Goal: Task Accomplishment & Management: Use online tool/utility

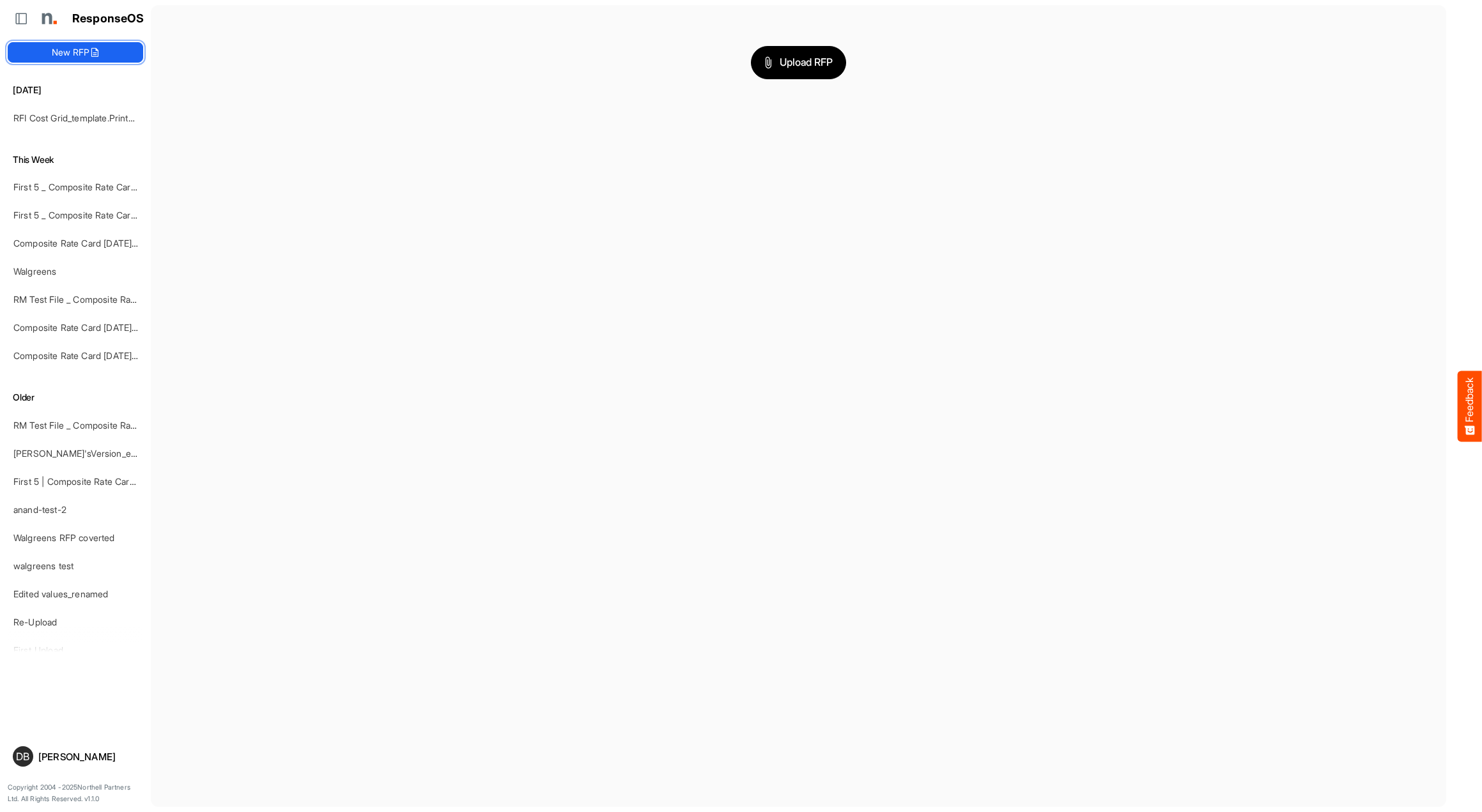
click at [107, 51] on button "New RFP" at bounding box center [75, 52] width 135 height 20
click at [831, 72] on button "Upload RFP" at bounding box center [799, 63] width 96 height 33
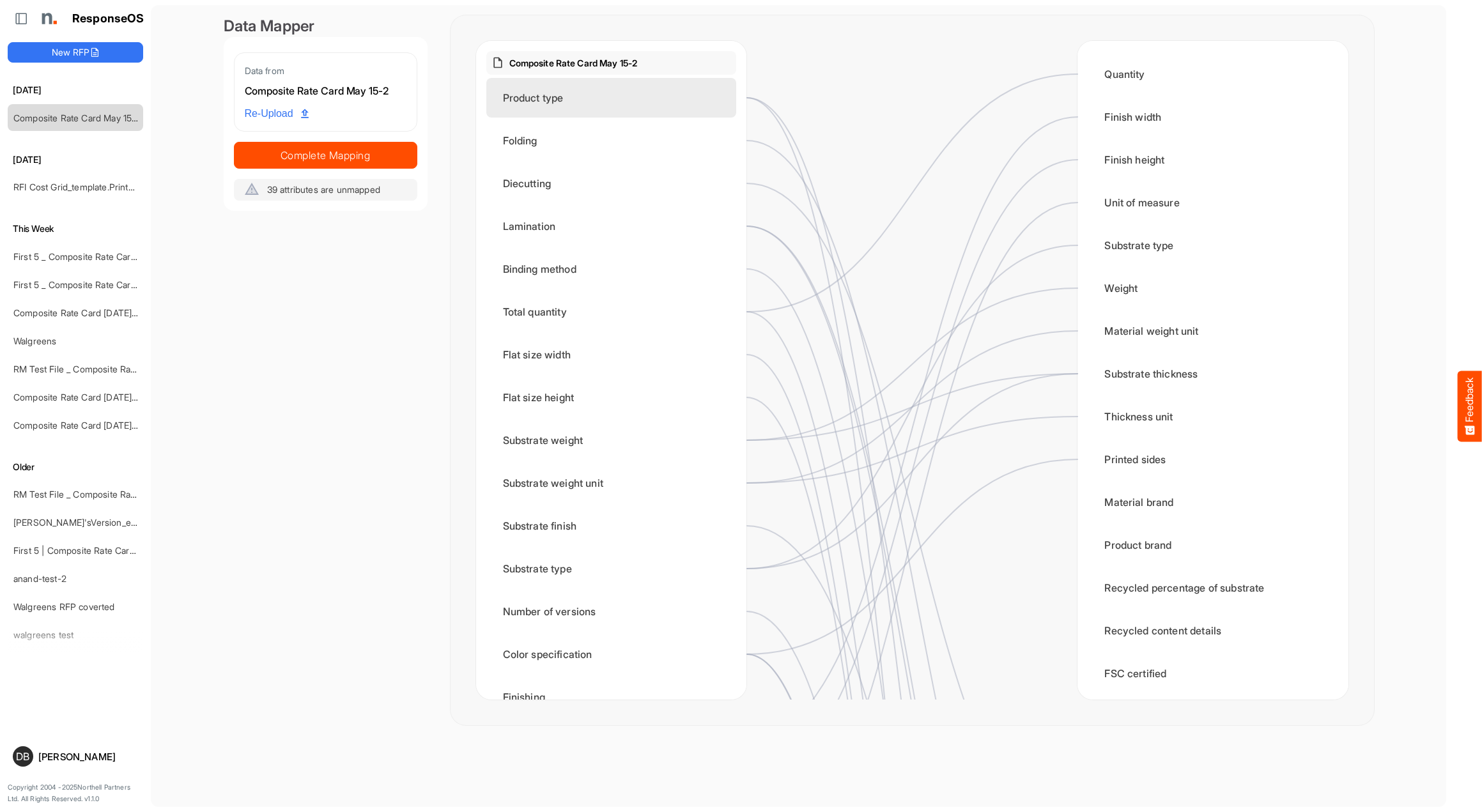
click at [629, 91] on div "Product type" at bounding box center [611, 97] width 250 height 39
click at [627, 97] on div "Product type" at bounding box center [611, 97] width 250 height 39
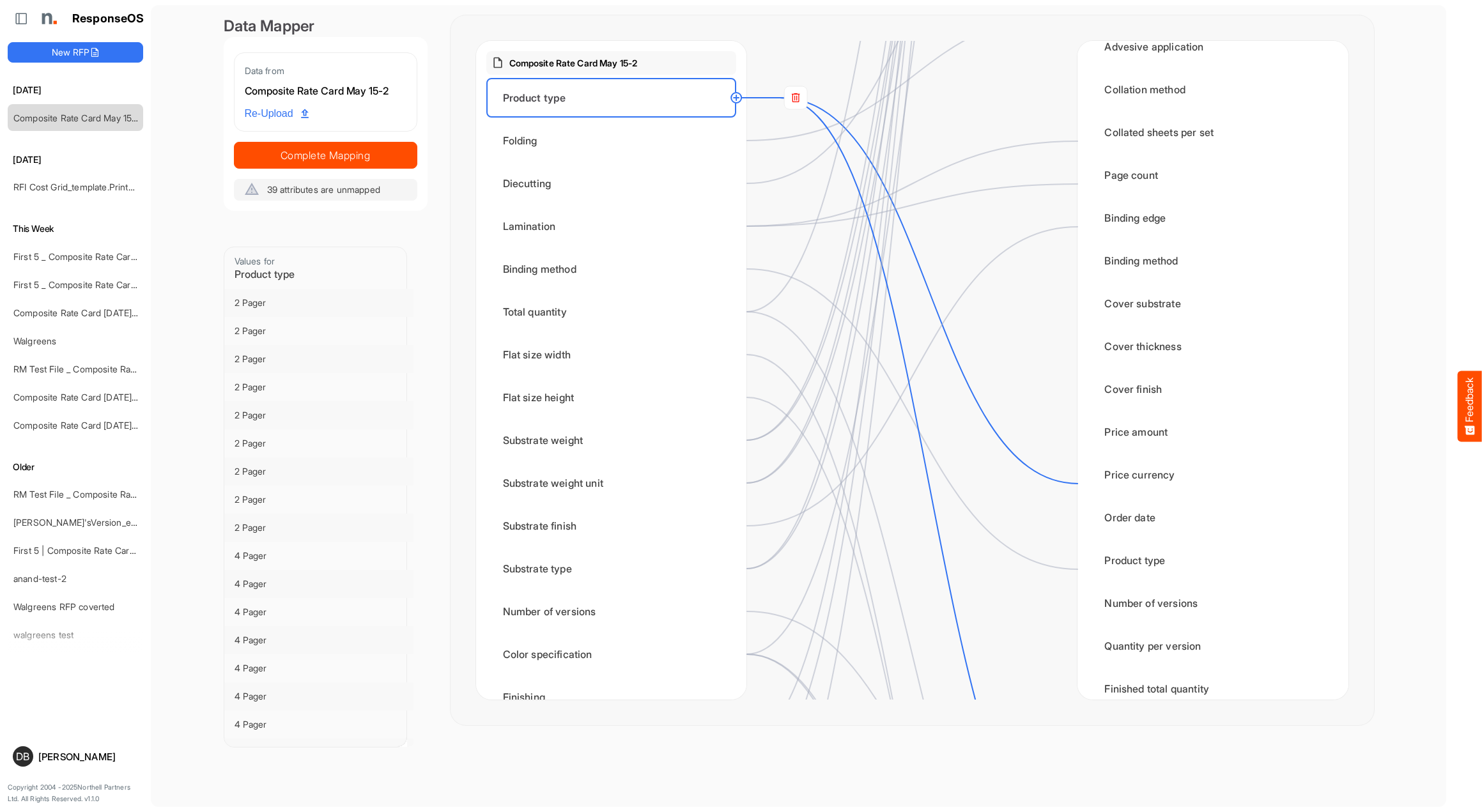
scroll to position [1411, 0]
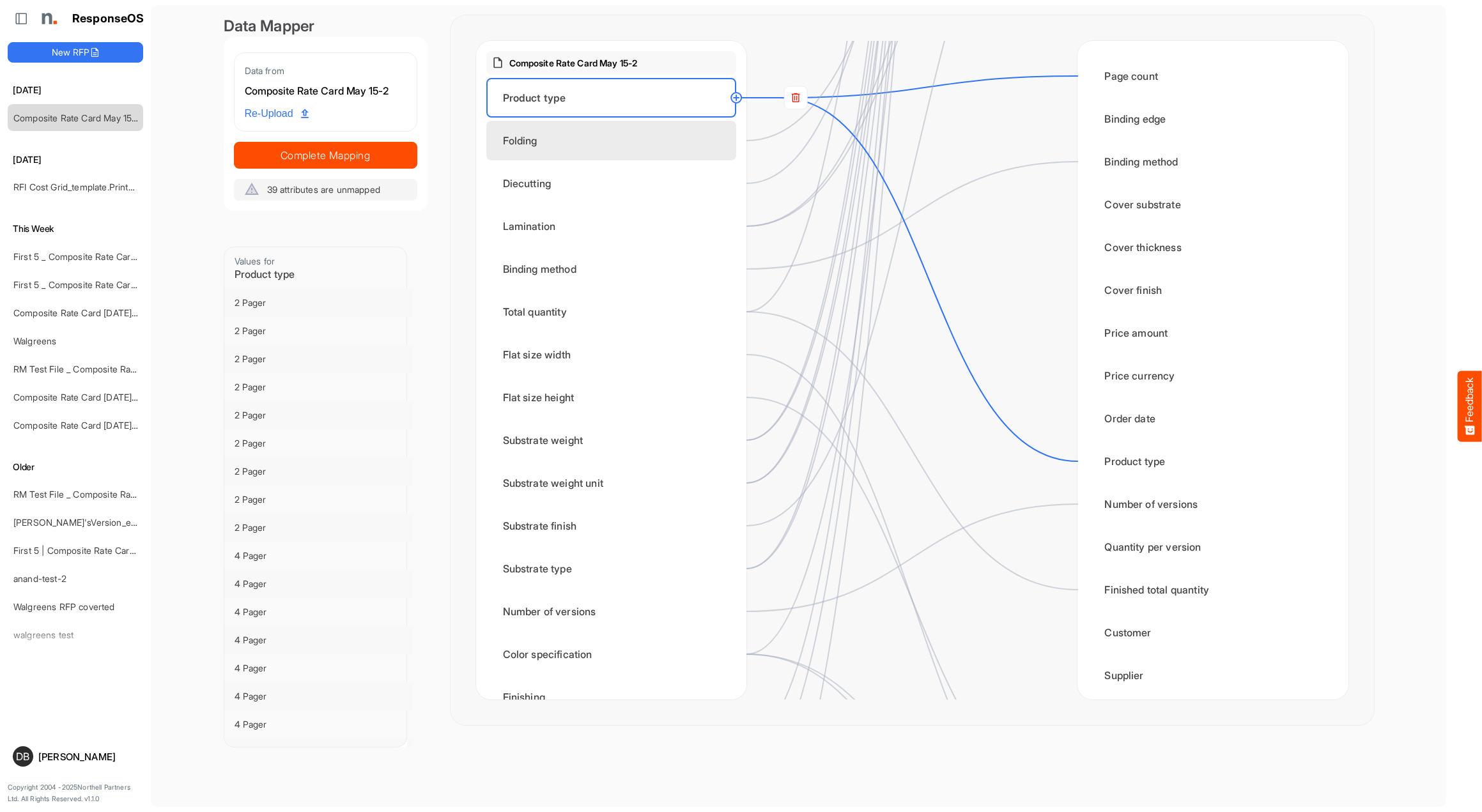
click at [594, 150] on div "Folding" at bounding box center [611, 140] width 250 height 39
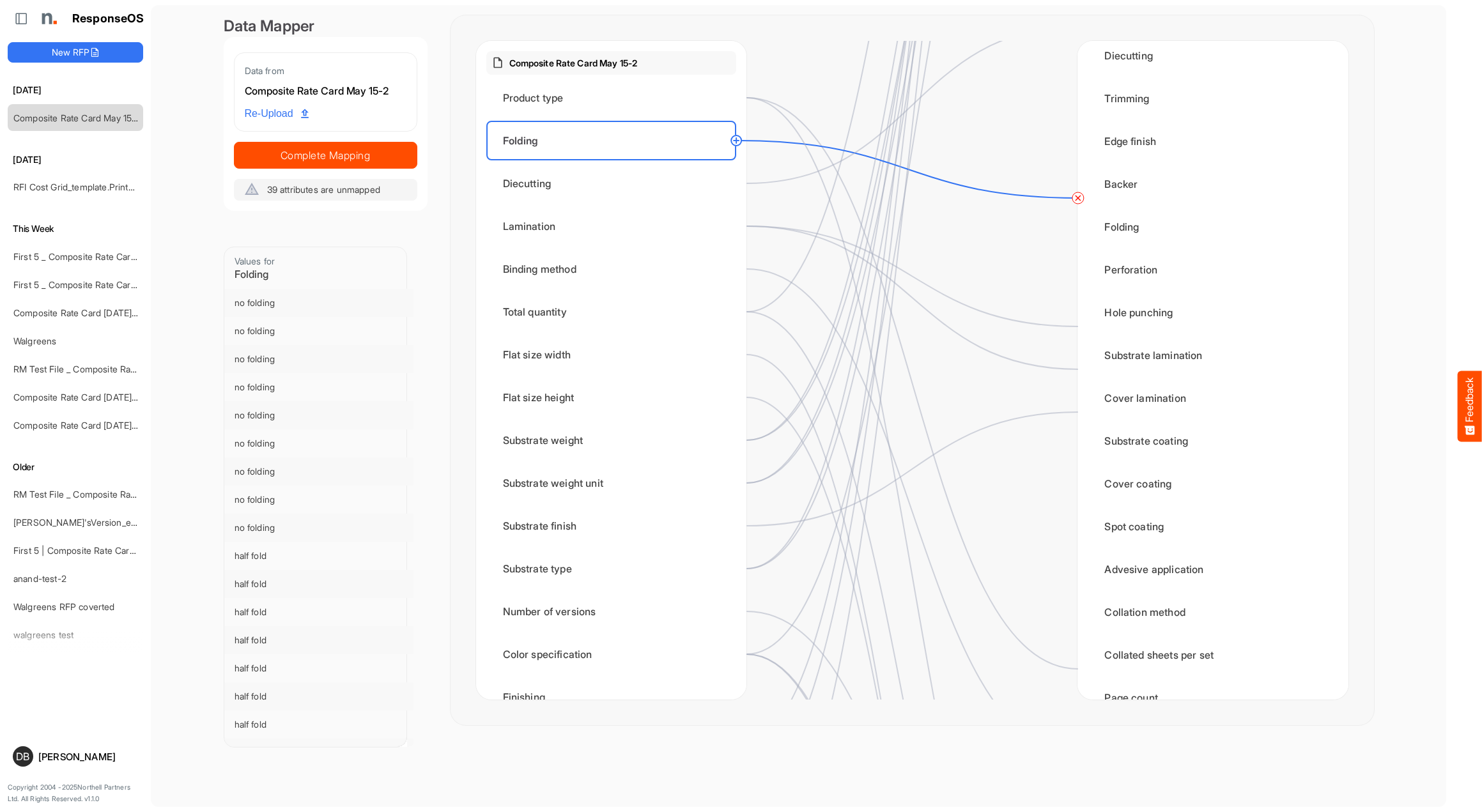
scroll to position [818, 0]
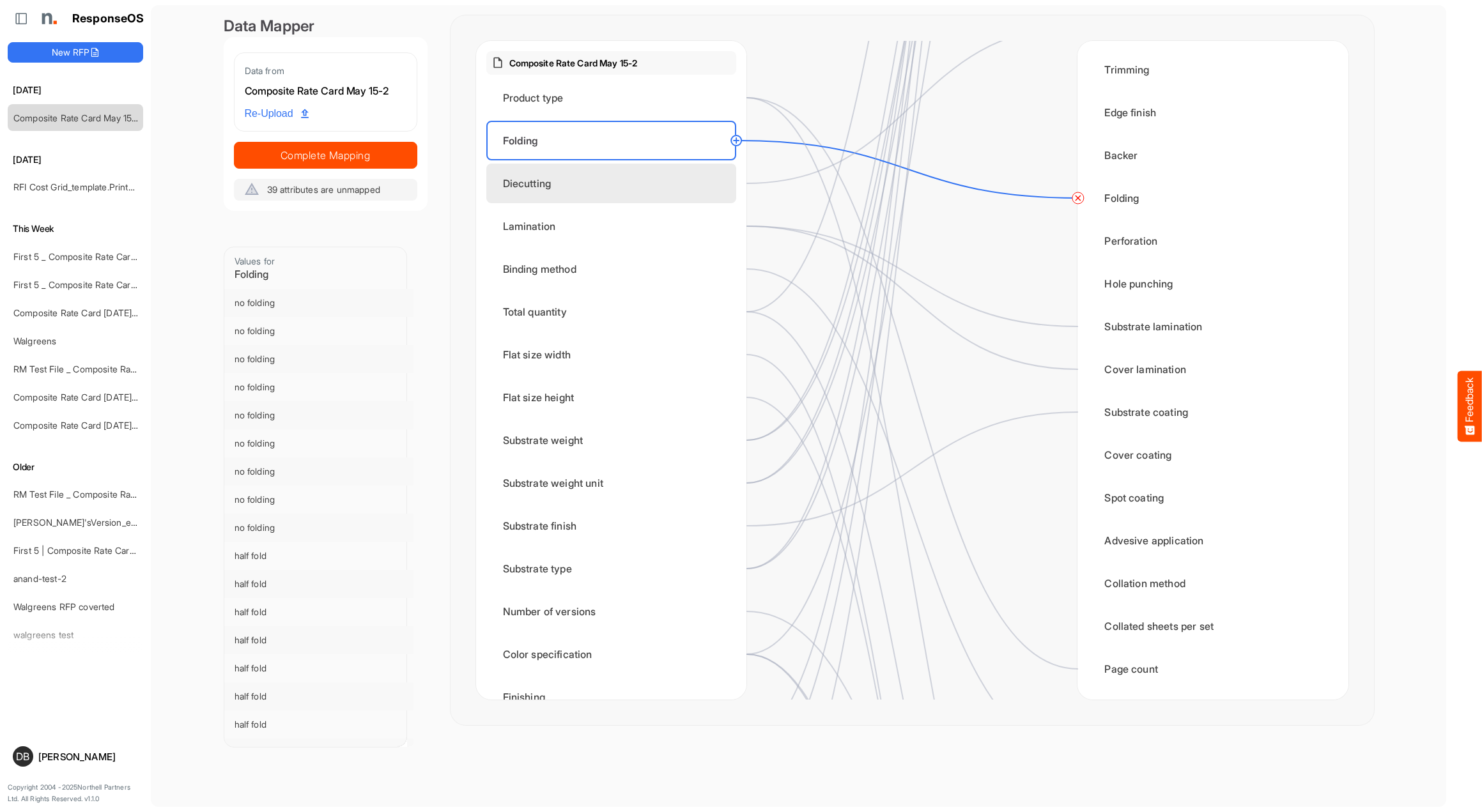
click at [627, 196] on div "Diecutting" at bounding box center [611, 183] width 250 height 39
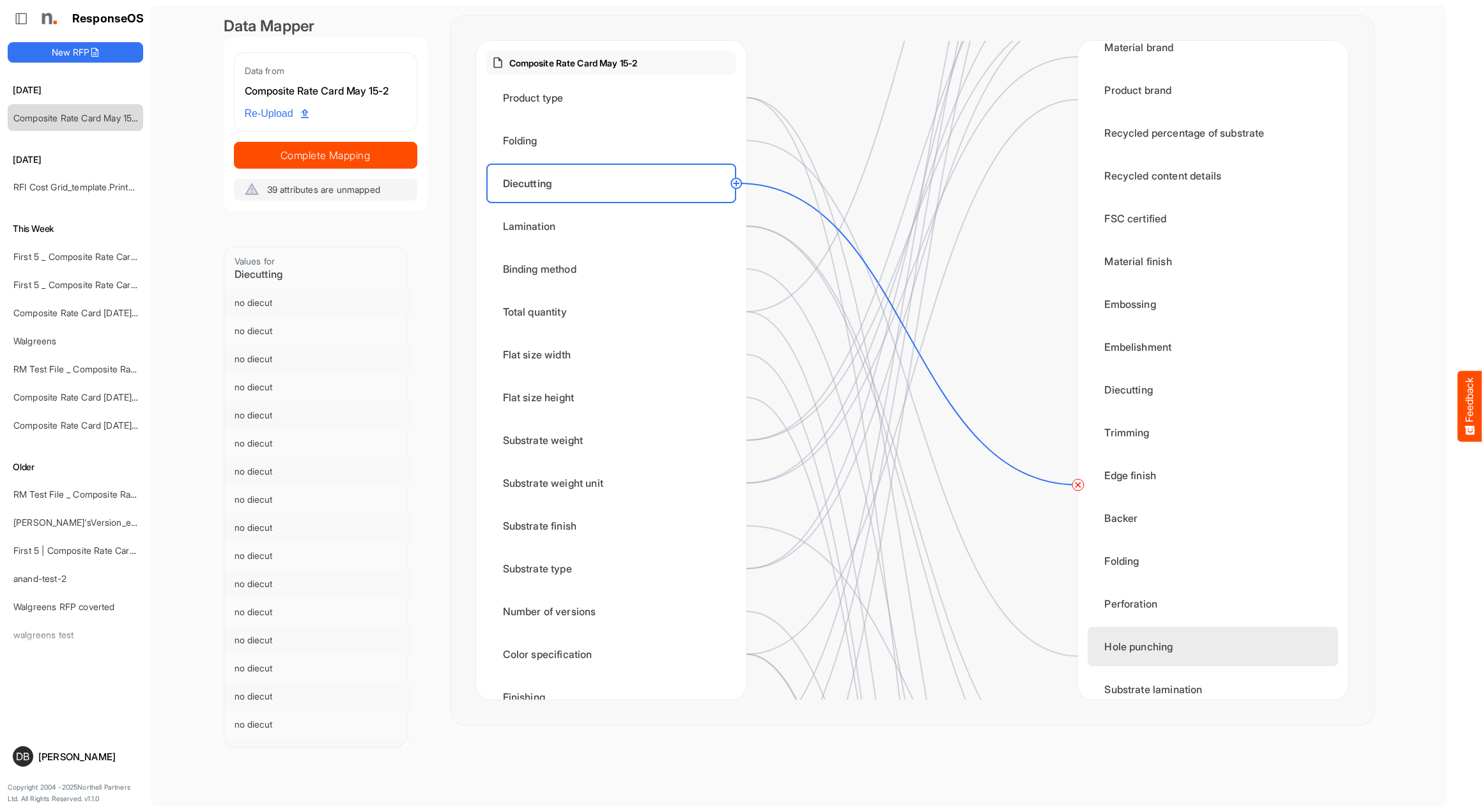
scroll to position [360, 0]
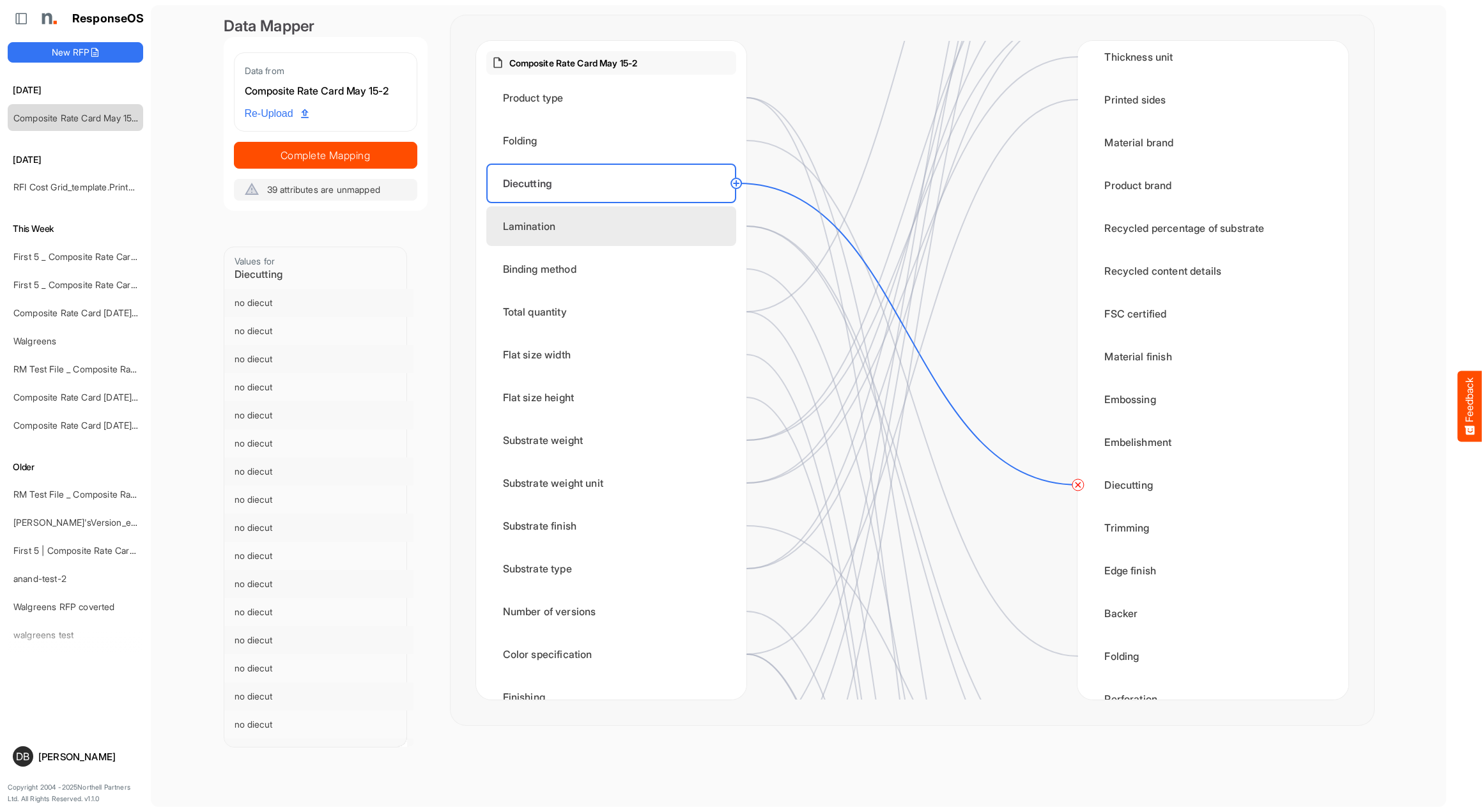
click at [607, 231] on div "Lamination" at bounding box center [611, 226] width 250 height 39
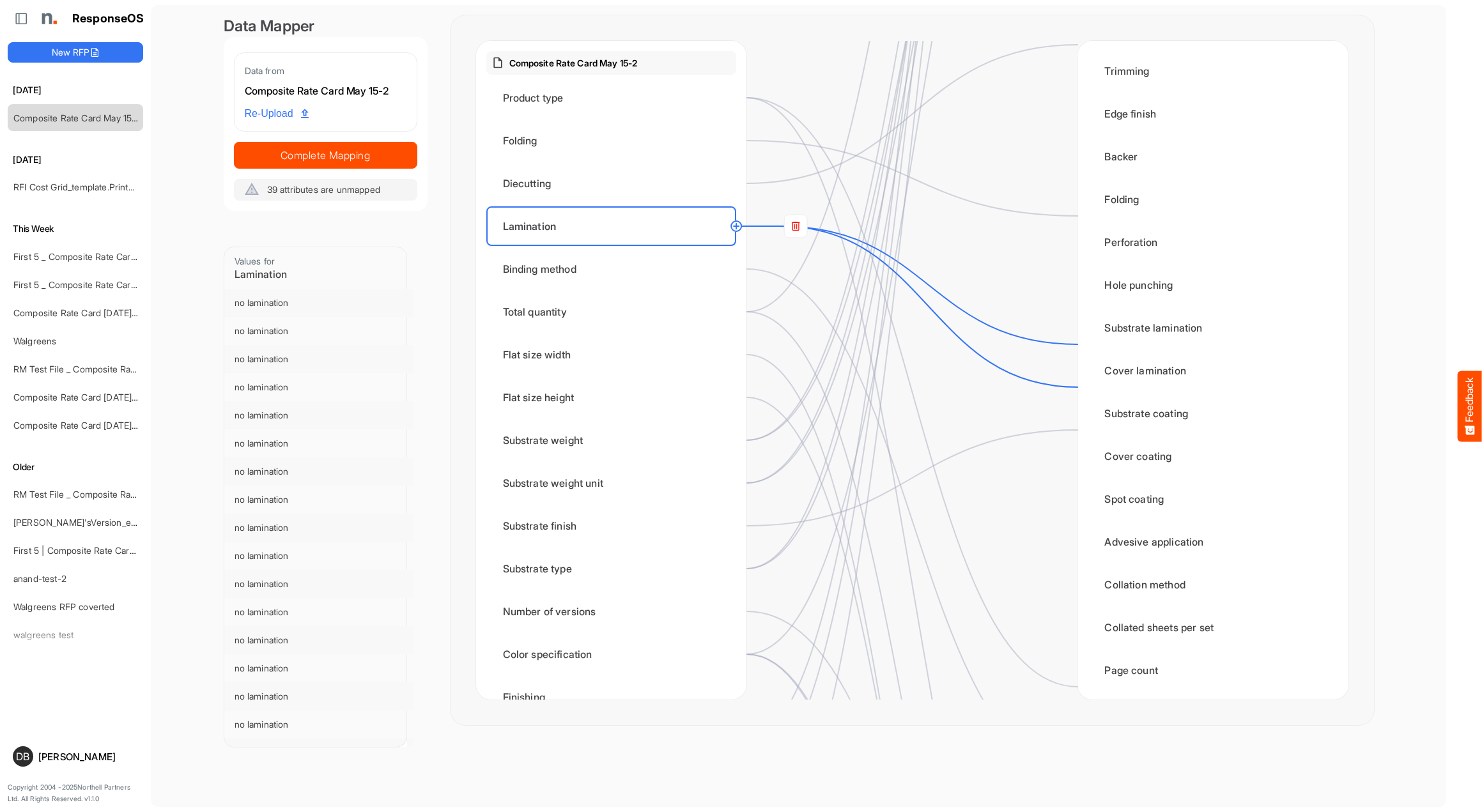
scroll to position [867, 0]
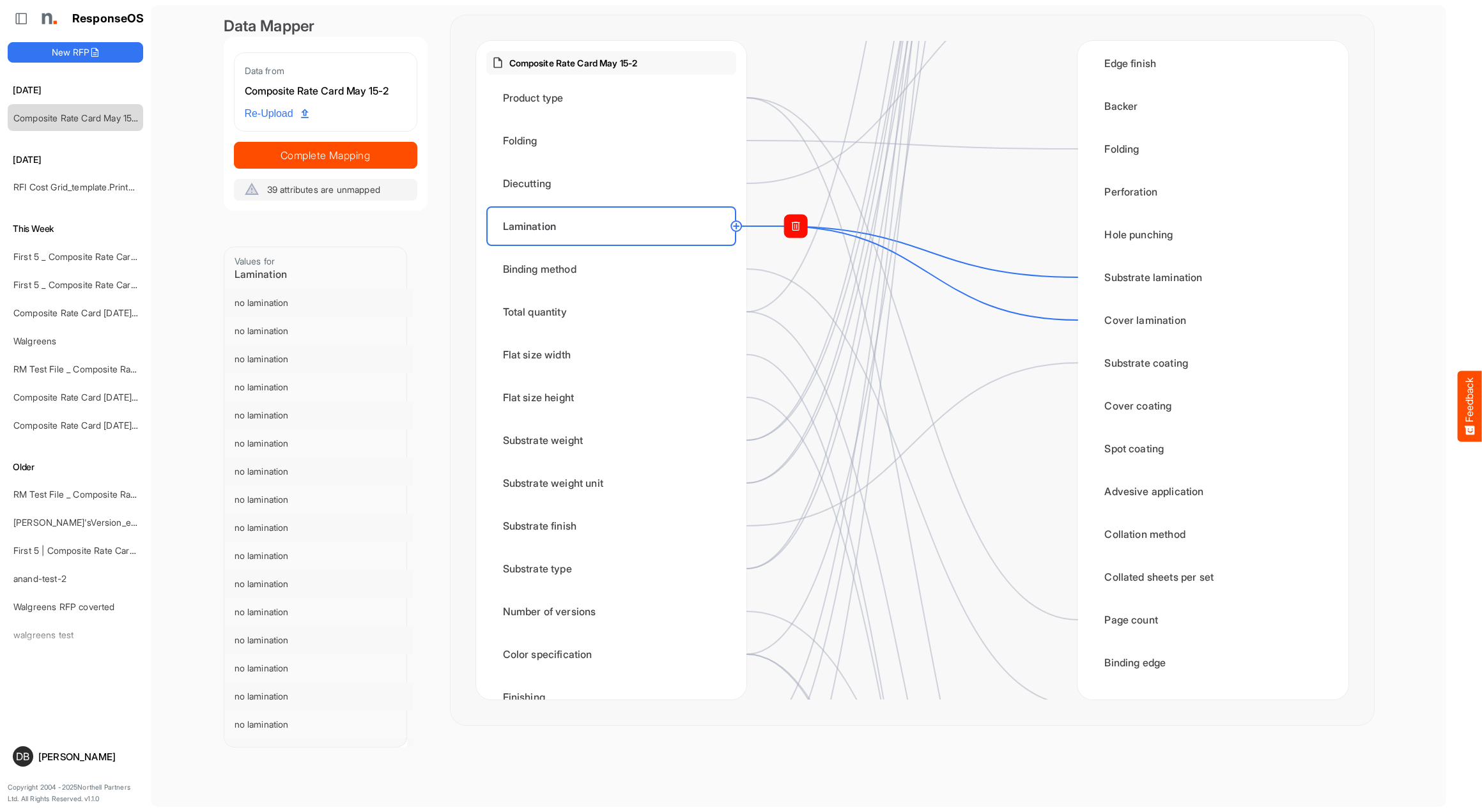
click at [790, 231] on rect at bounding box center [796, 226] width 23 height 23
click at [1079, 322] on circle at bounding box center [1078, 320] width 15 height 15
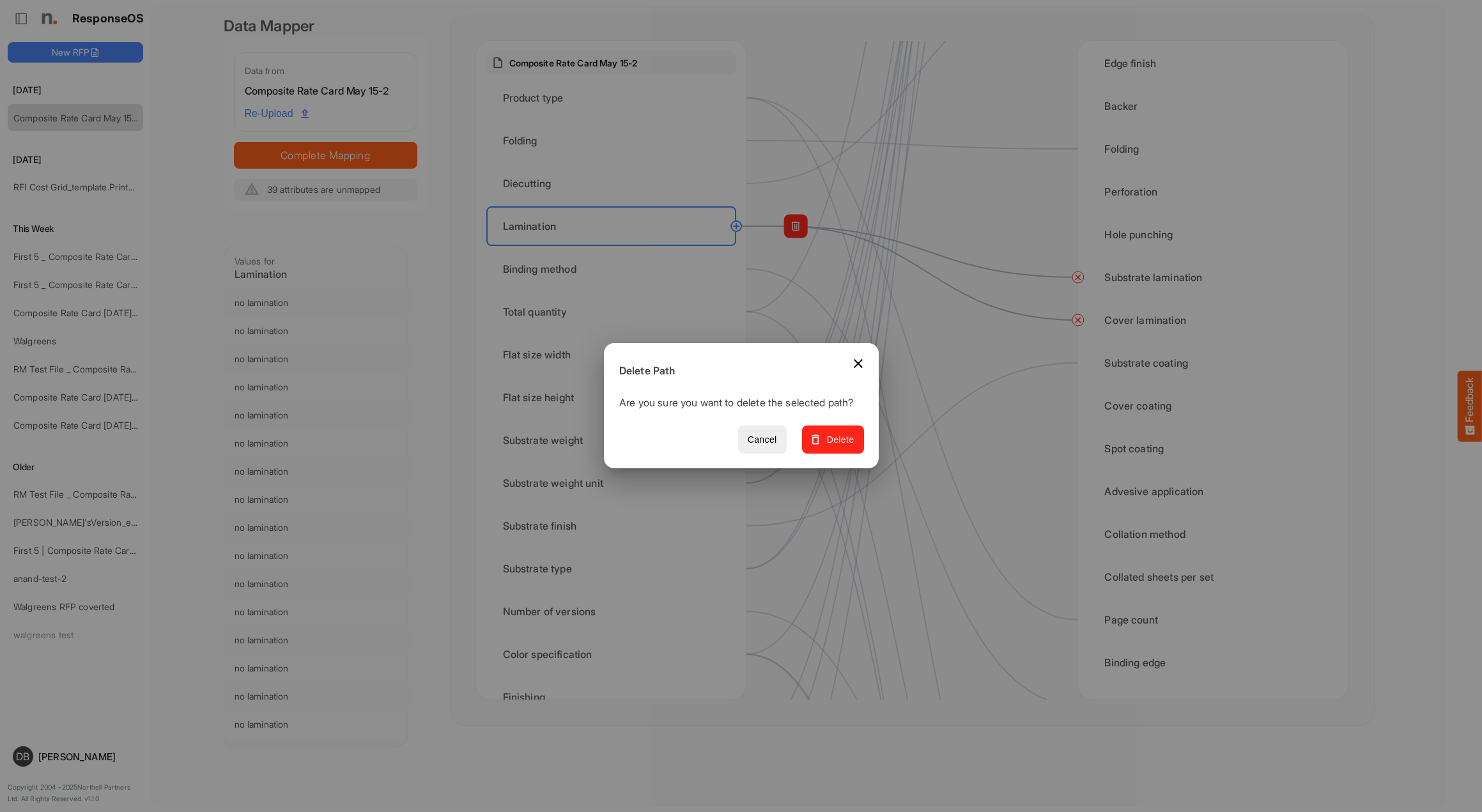
click at [860, 450] on button "Delete" at bounding box center [832, 440] width 62 height 28
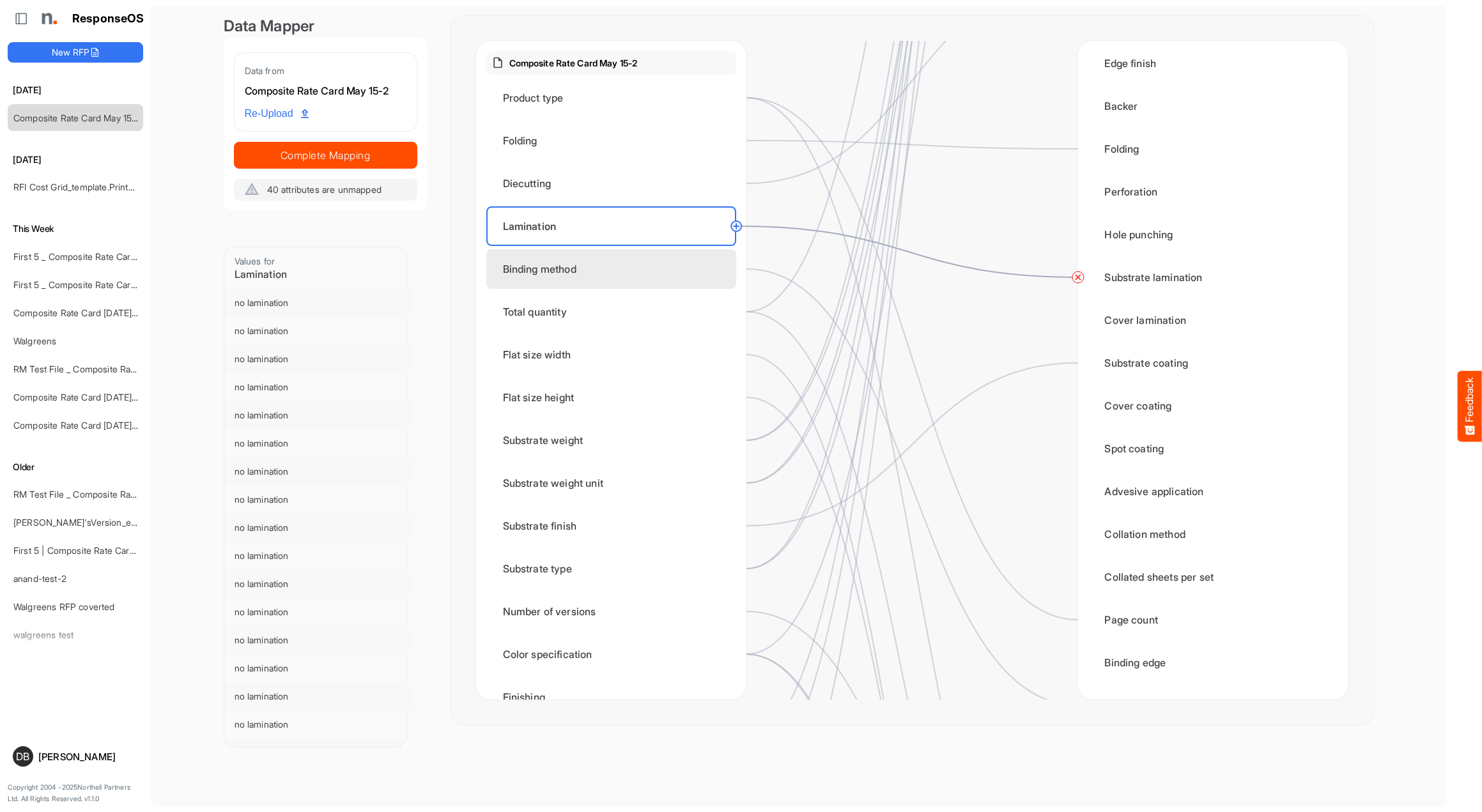
click at [583, 265] on div "Binding method" at bounding box center [611, 268] width 250 height 39
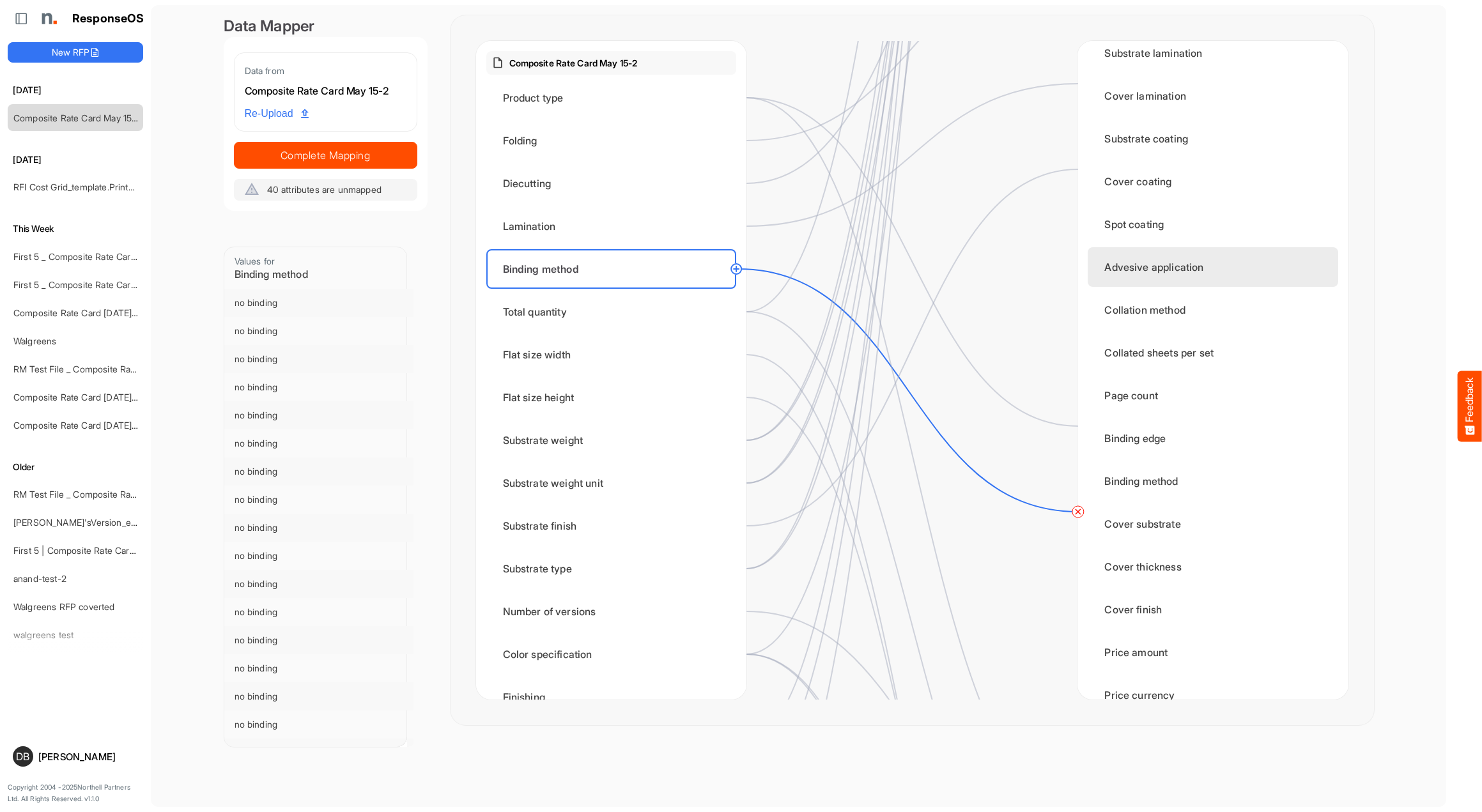
scroll to position [1116, 0]
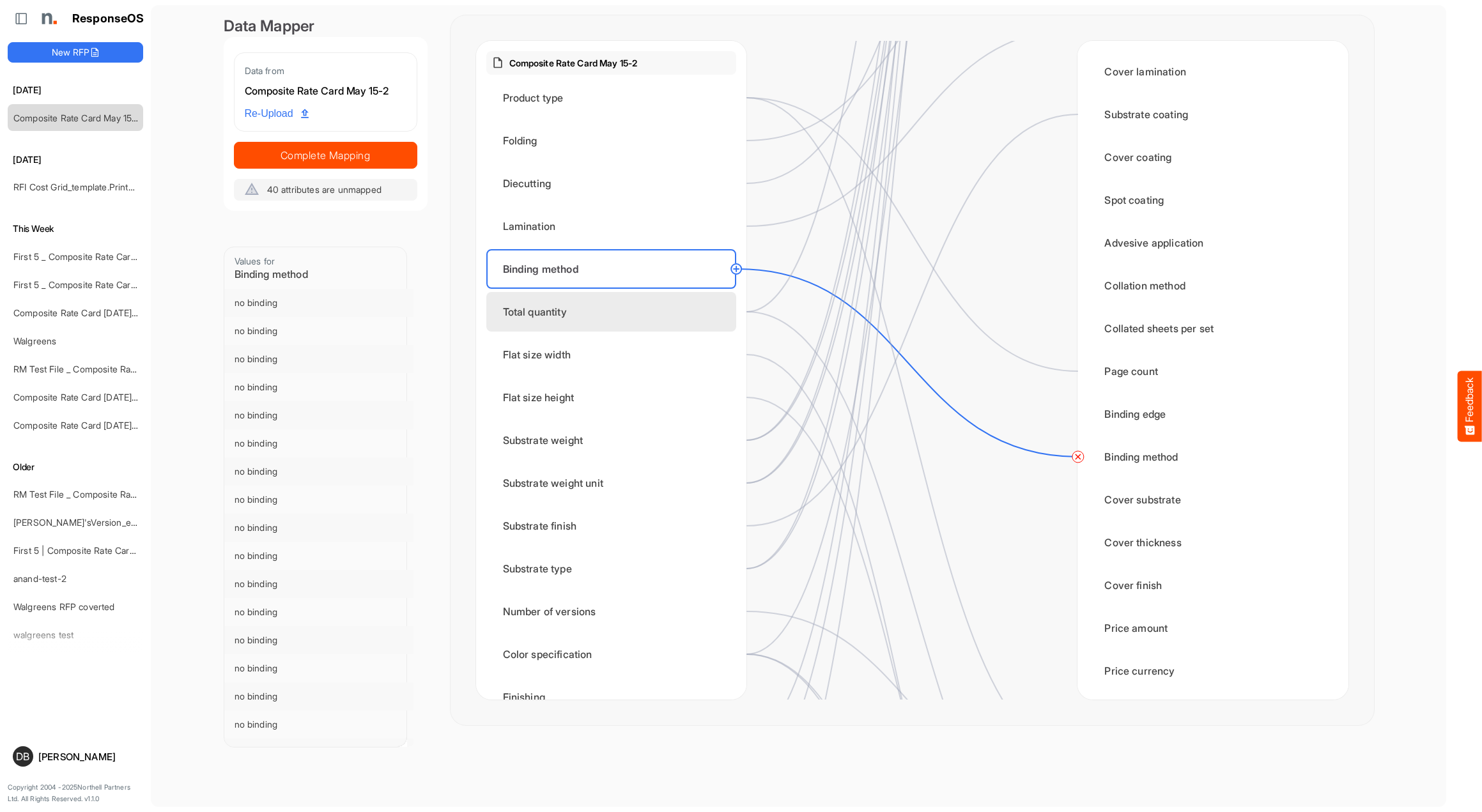
click at [617, 302] on div "Total quantity" at bounding box center [611, 312] width 250 height 39
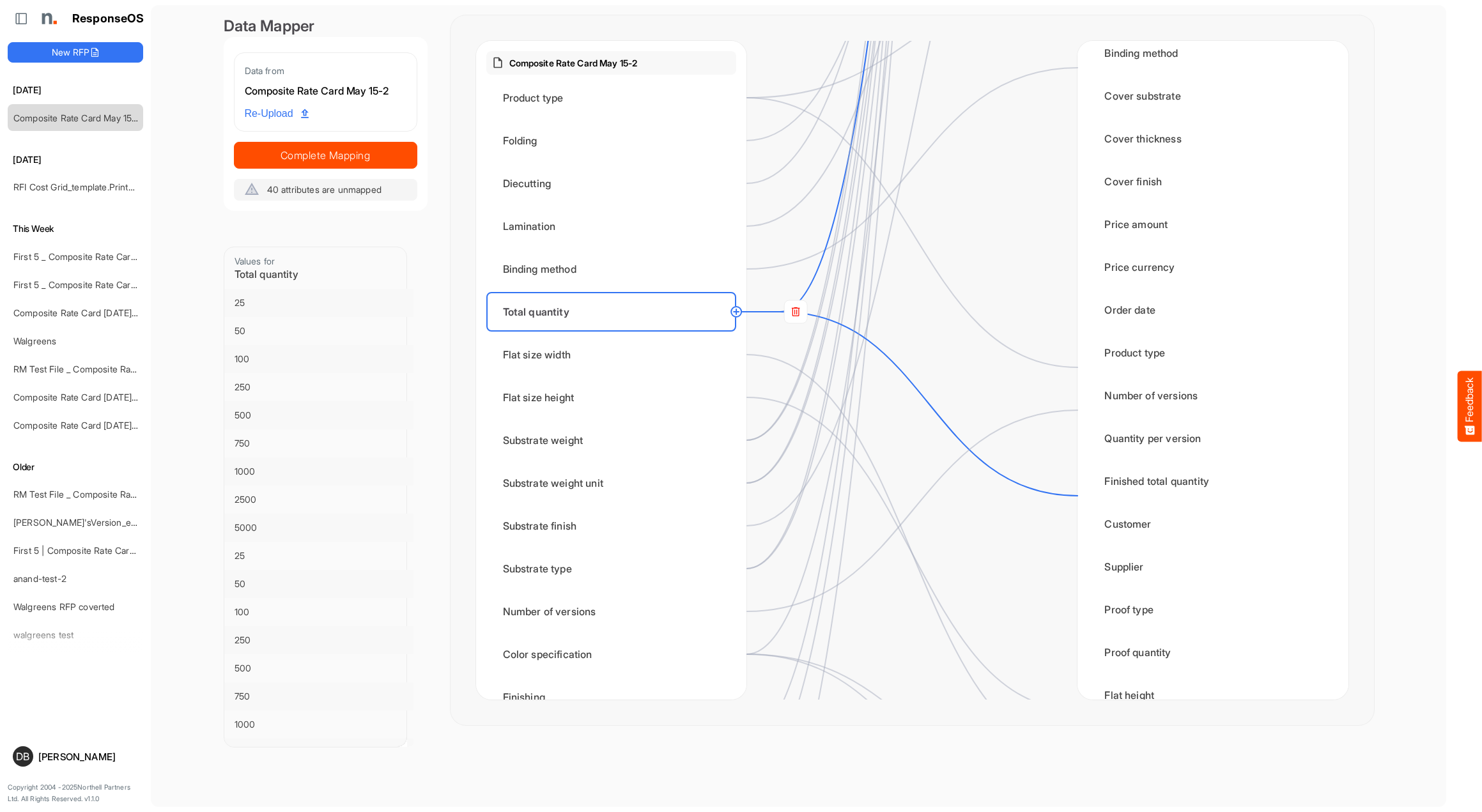
scroll to position [1540, 0]
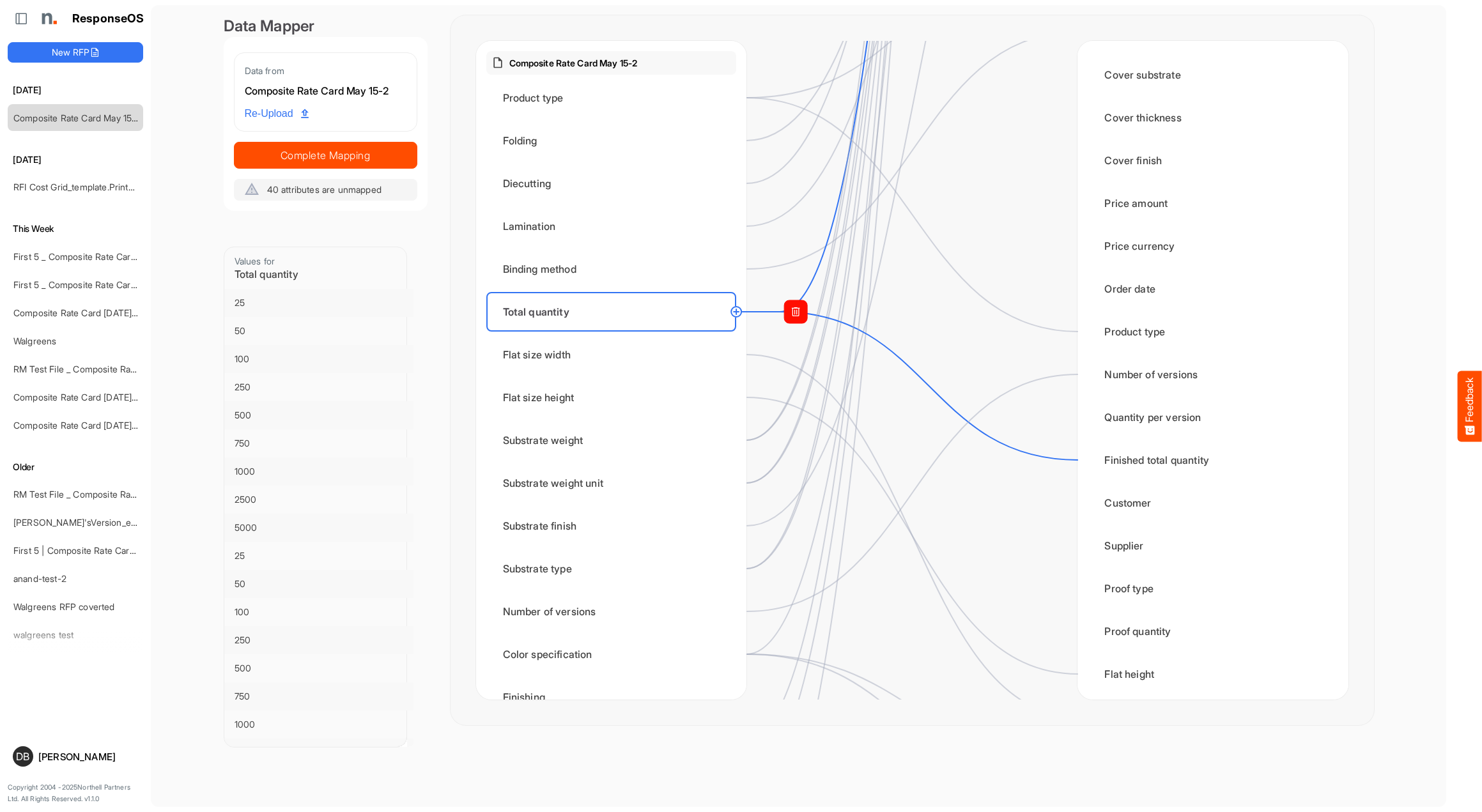
click at [789, 313] on rect at bounding box center [796, 312] width 23 height 23
click at [1079, 463] on circle at bounding box center [1078, 460] width 15 height 15
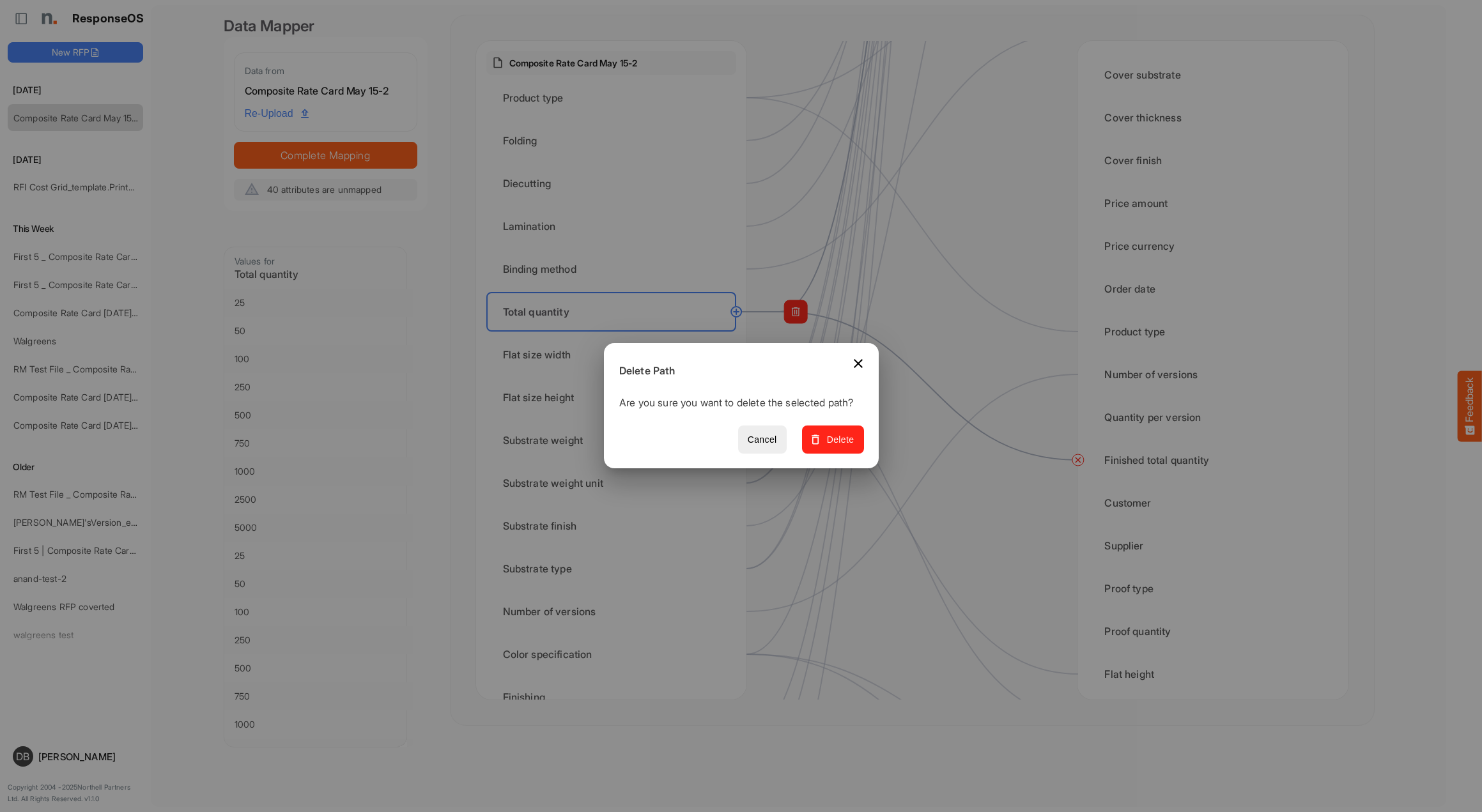
click at [842, 448] on span "Delete" at bounding box center [832, 439] width 43 height 16
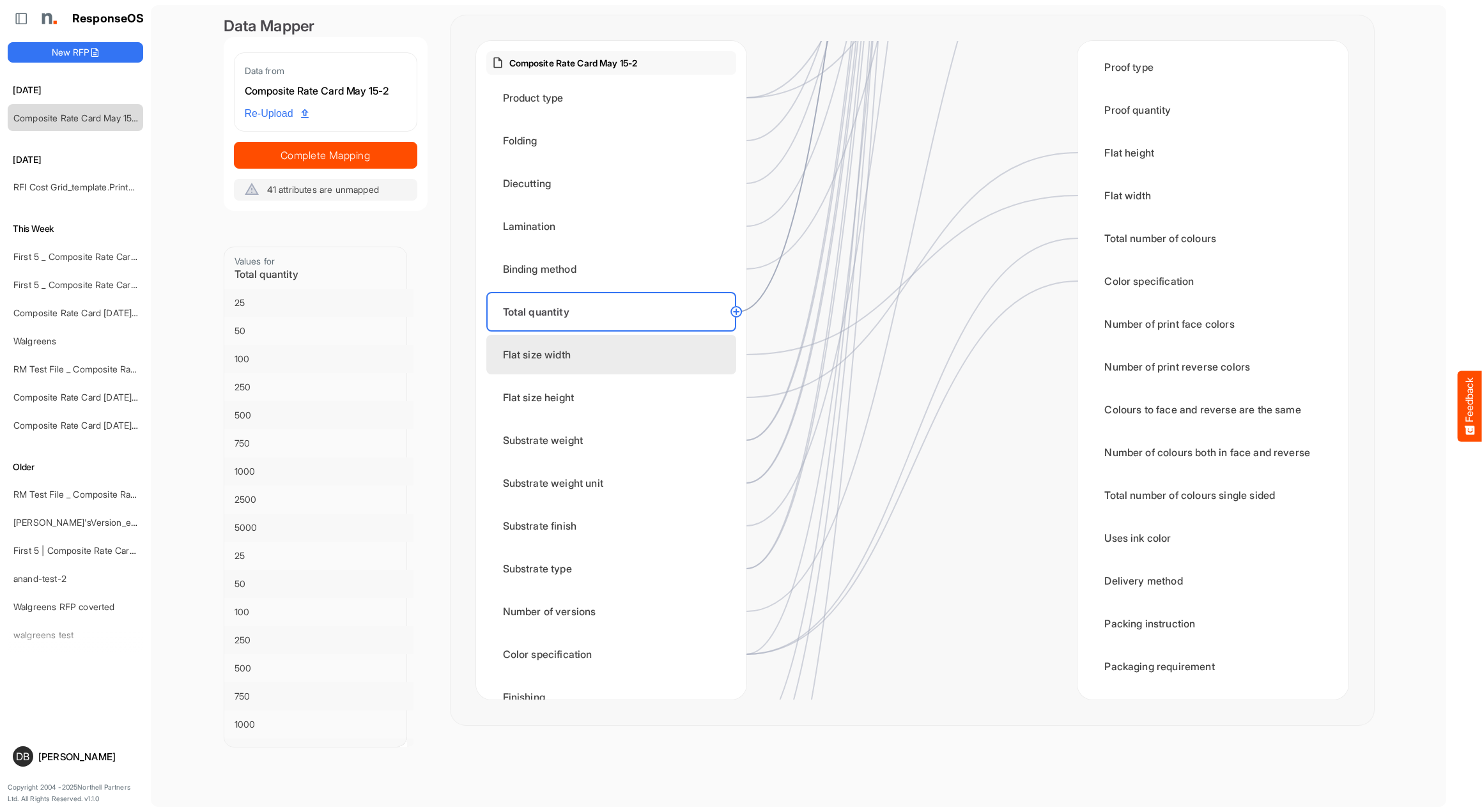
scroll to position [0, 1]
click at [622, 355] on div "Flat size width" at bounding box center [611, 354] width 250 height 39
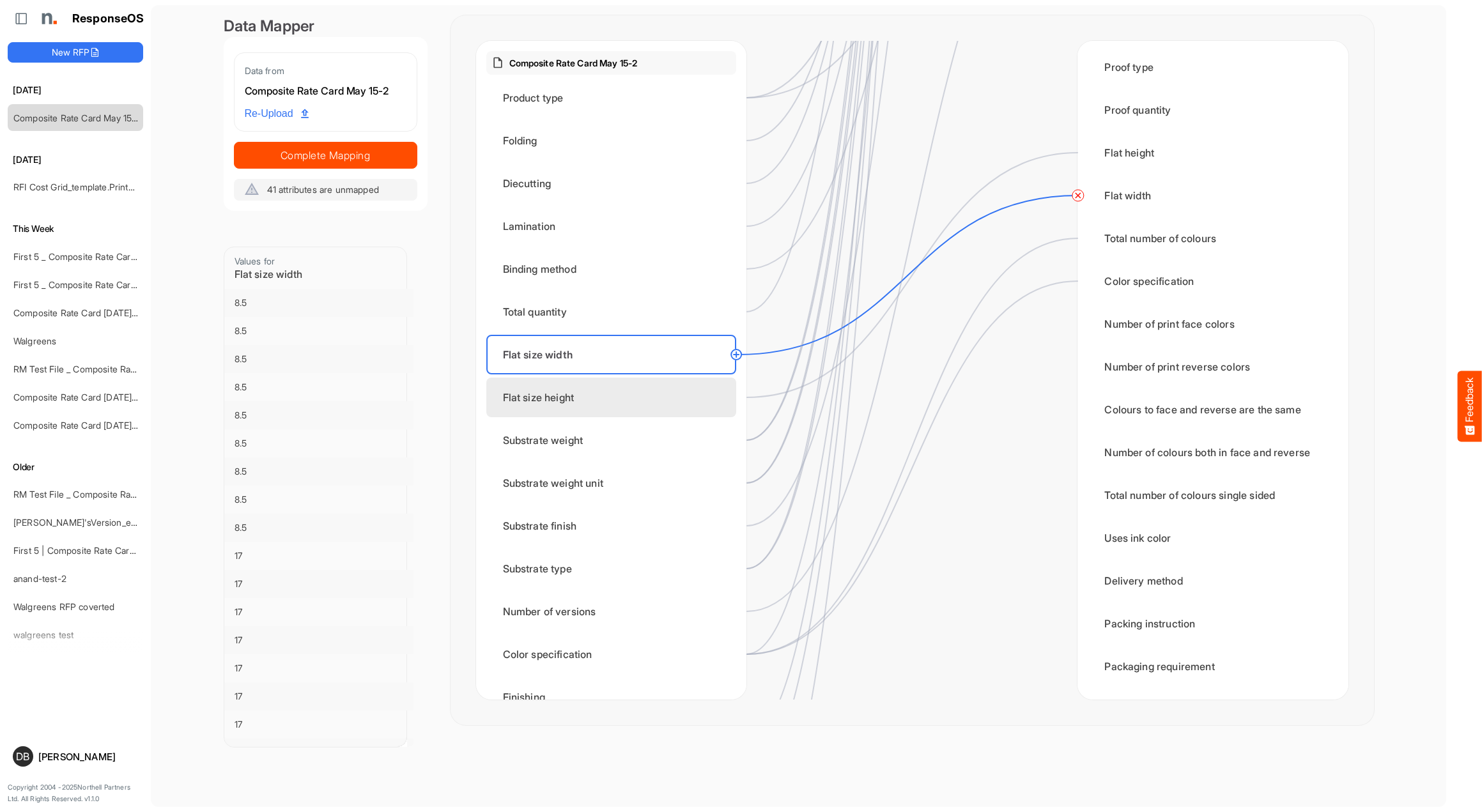
click at [630, 383] on div "Flat size height" at bounding box center [611, 397] width 250 height 39
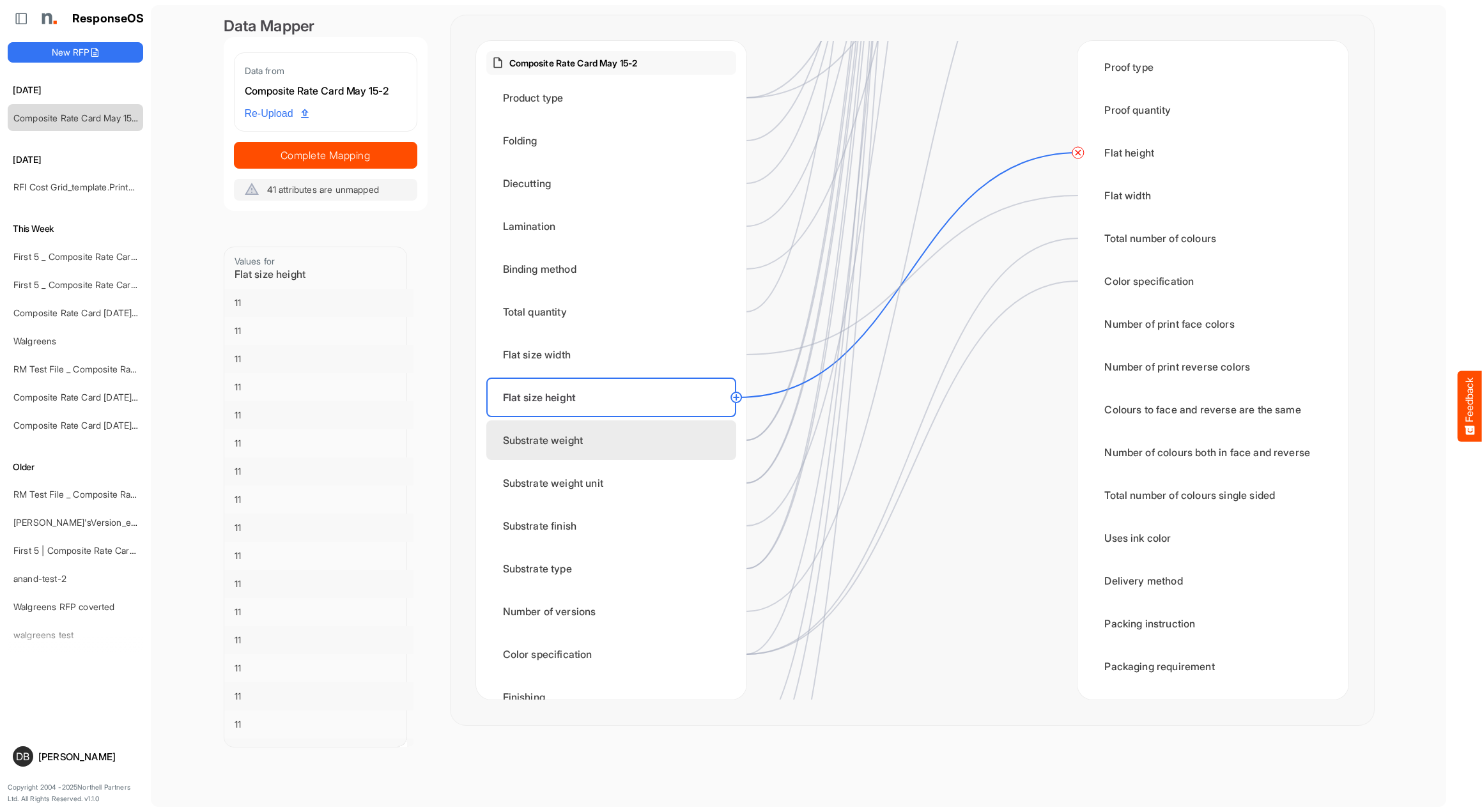
click at [643, 435] on div "Substrate weight" at bounding box center [611, 439] width 250 height 39
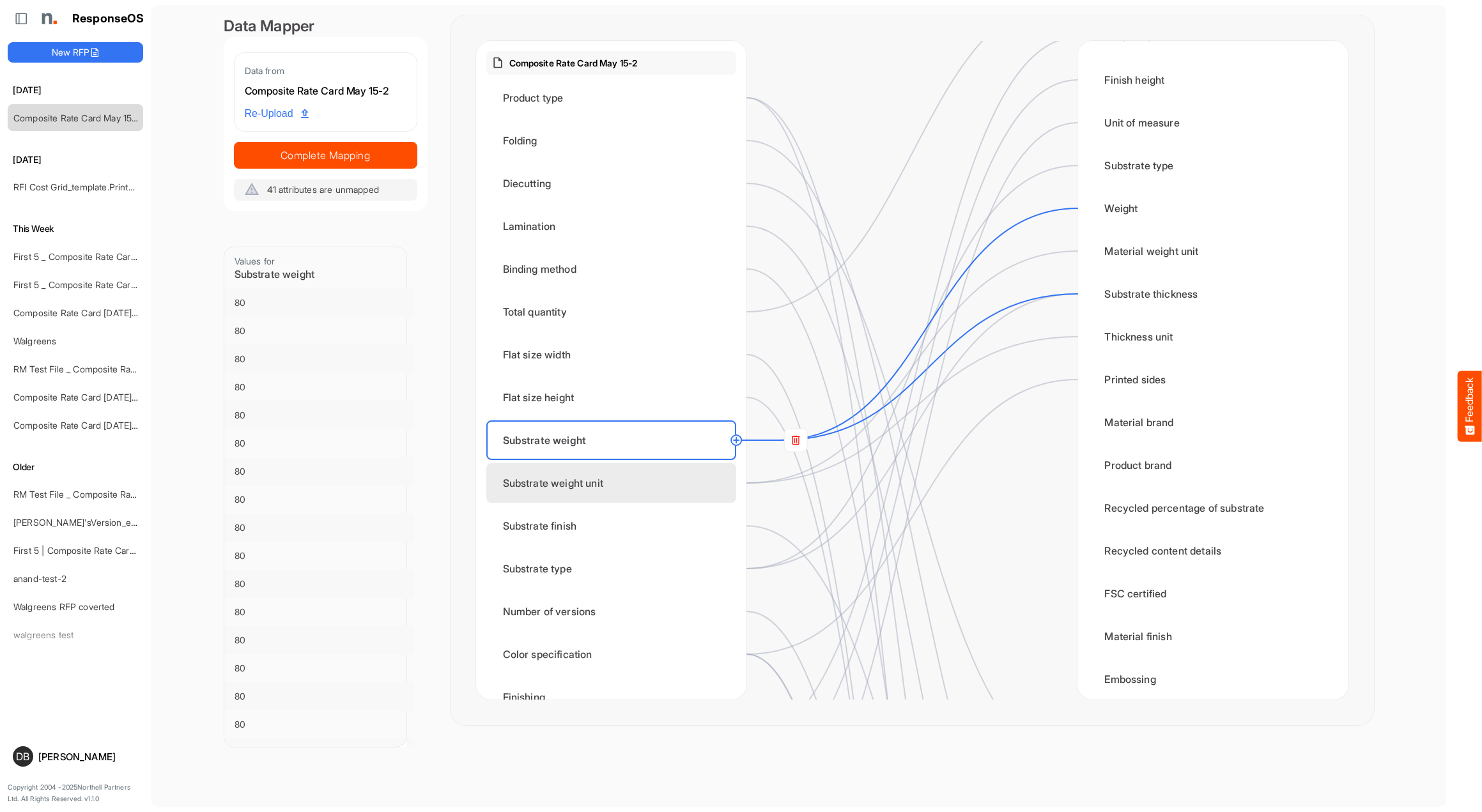
click at [660, 485] on div "Substrate weight unit" at bounding box center [611, 483] width 250 height 39
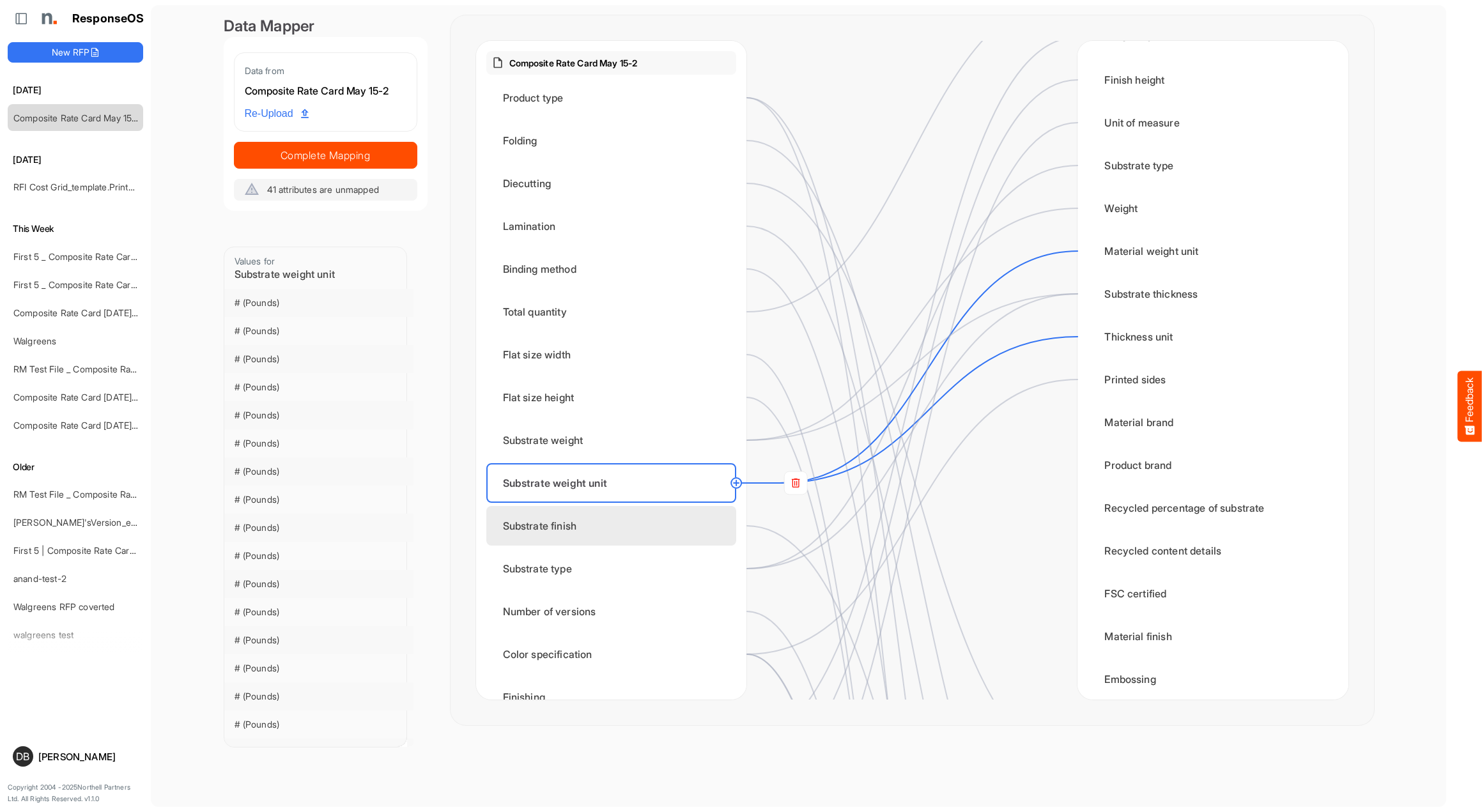
click at [654, 529] on div "Substrate finish" at bounding box center [611, 525] width 250 height 39
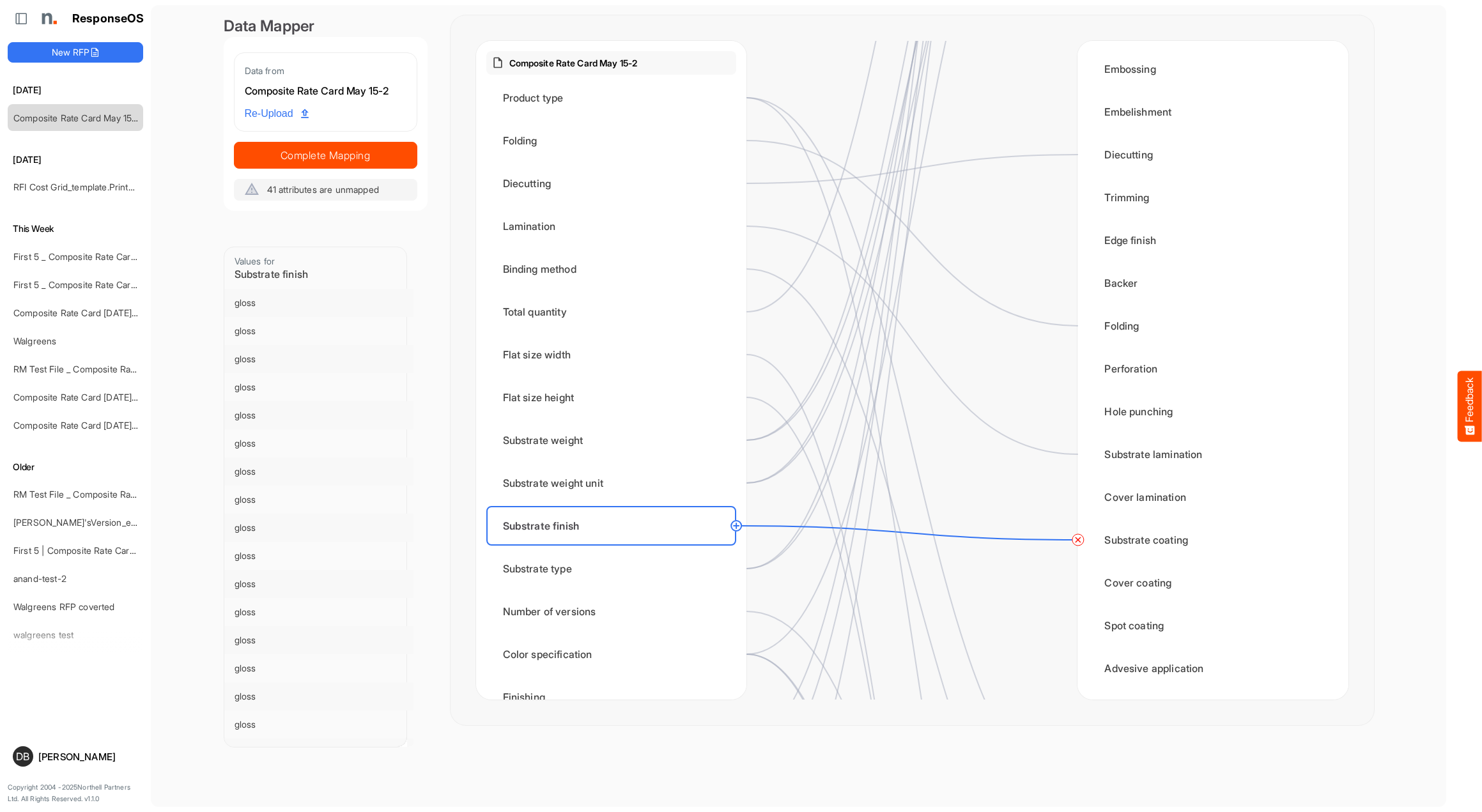
scroll to position [833, 0]
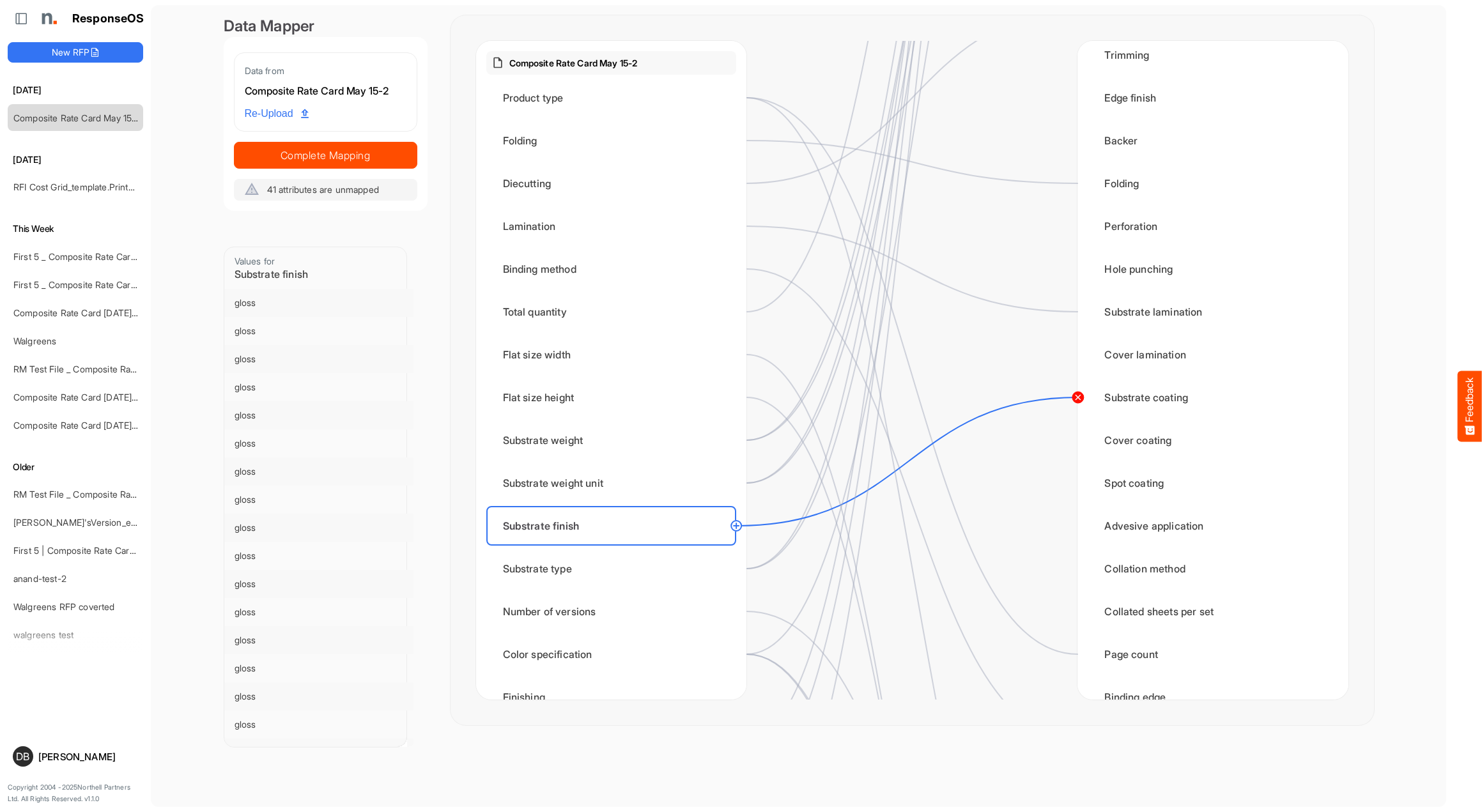
click at [1078, 400] on circle at bounding box center [1078, 398] width 15 height 15
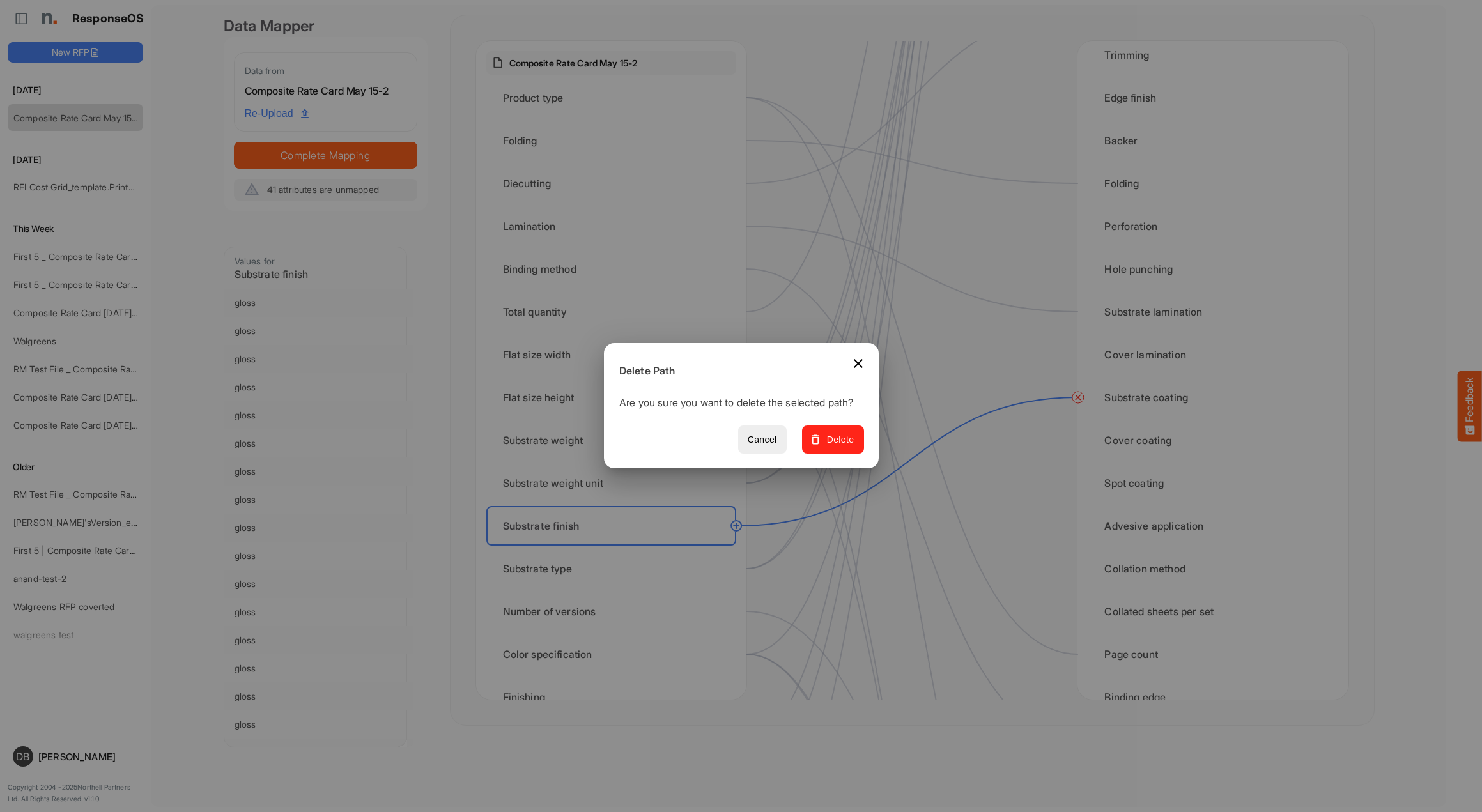
click at [830, 439] on span "Delete" at bounding box center [832, 439] width 43 height 16
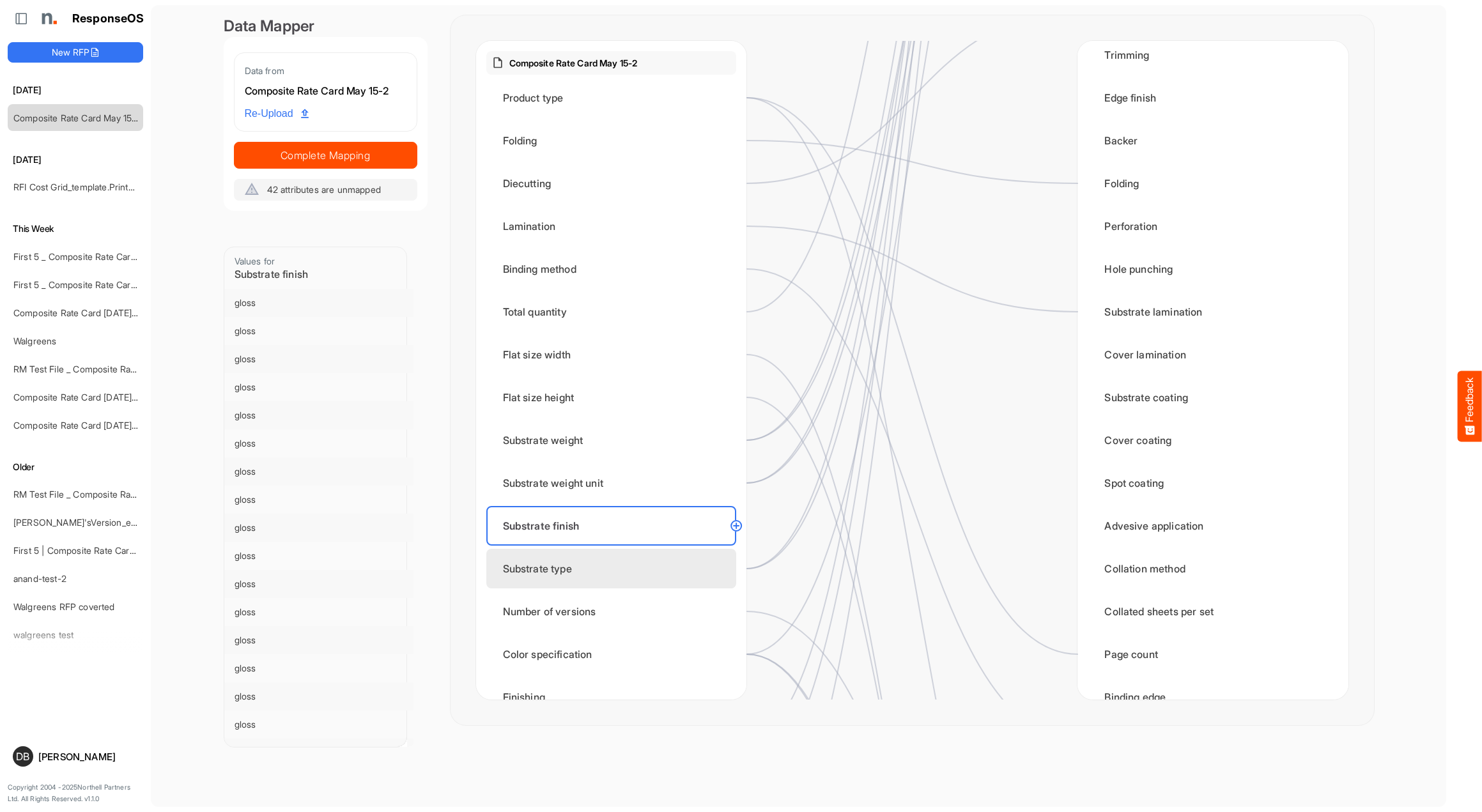
click at [667, 572] on div "Substrate type" at bounding box center [611, 568] width 250 height 39
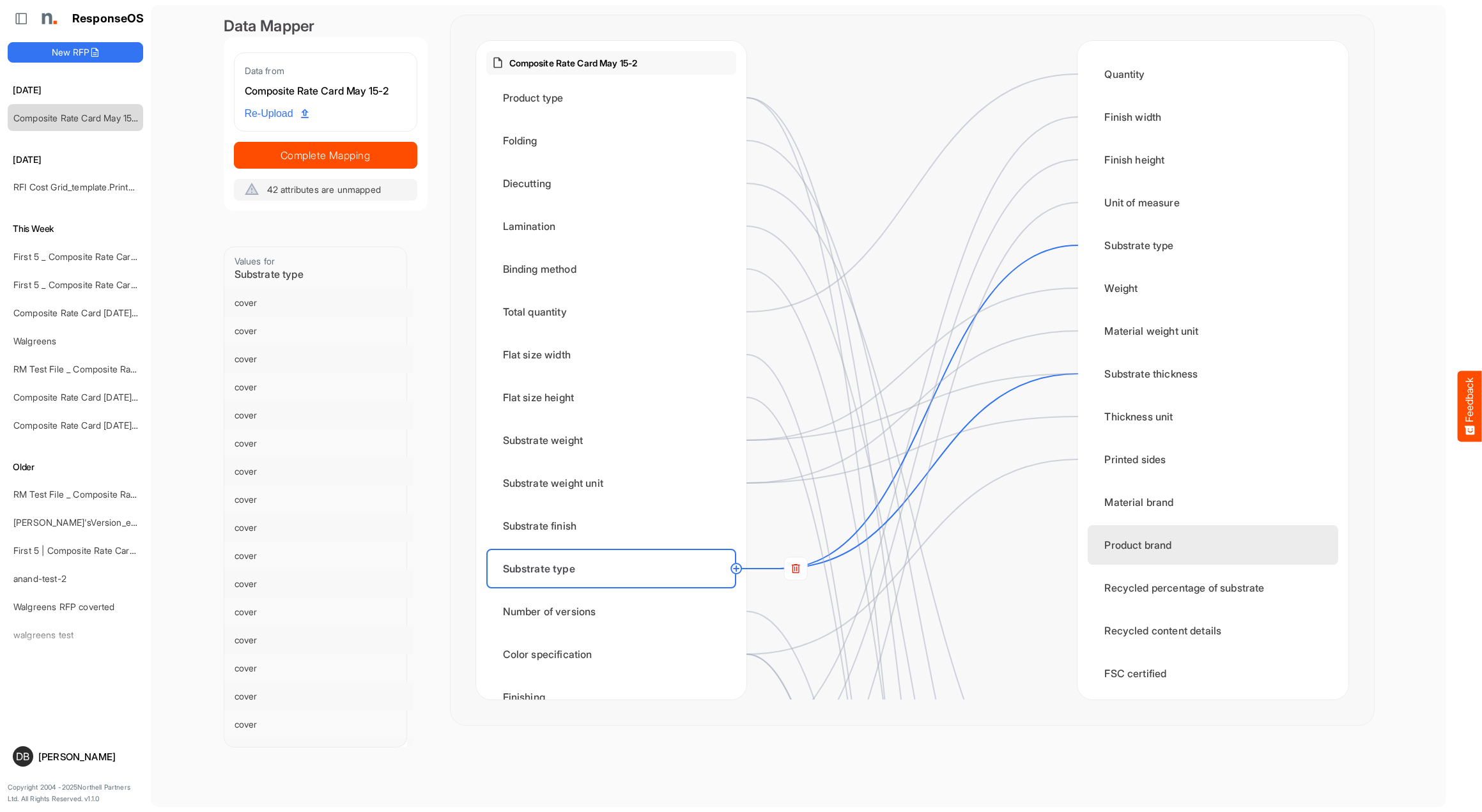
scroll to position [0, 0]
click at [791, 564] on rect at bounding box center [796, 569] width 23 height 23
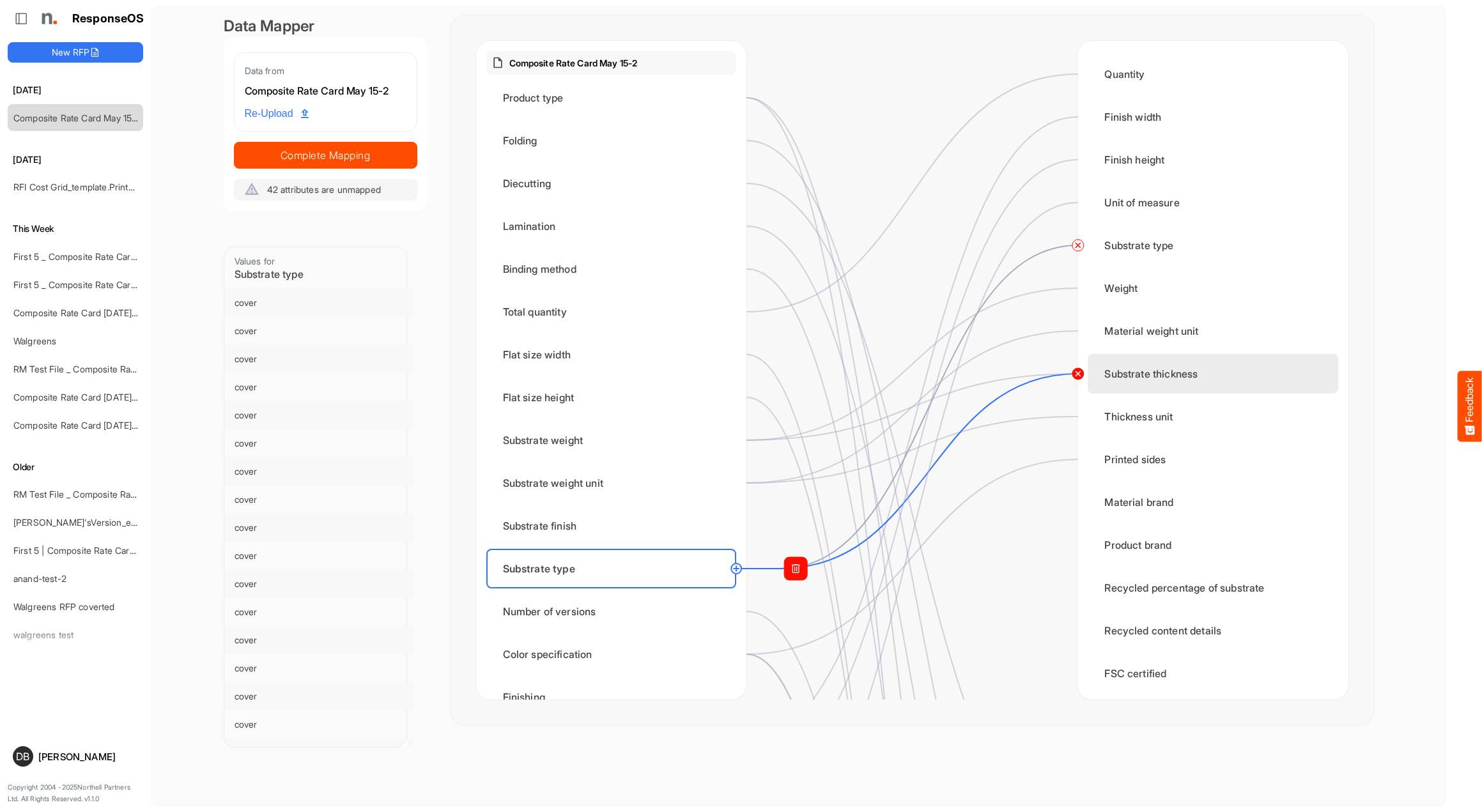
click at [1076, 376] on circle at bounding box center [1078, 373] width 15 height 15
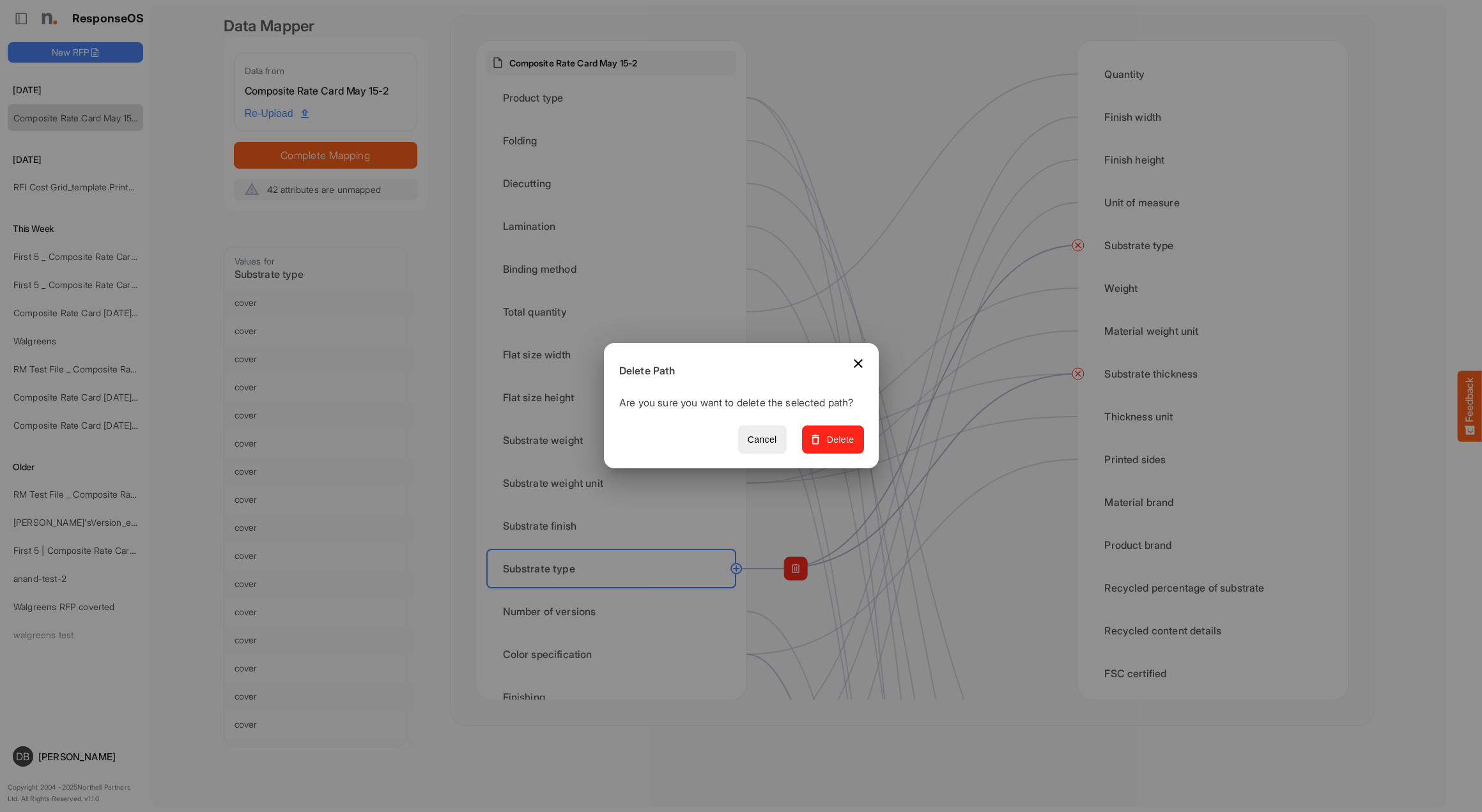
click at [831, 447] on span "Delete" at bounding box center [832, 439] width 43 height 16
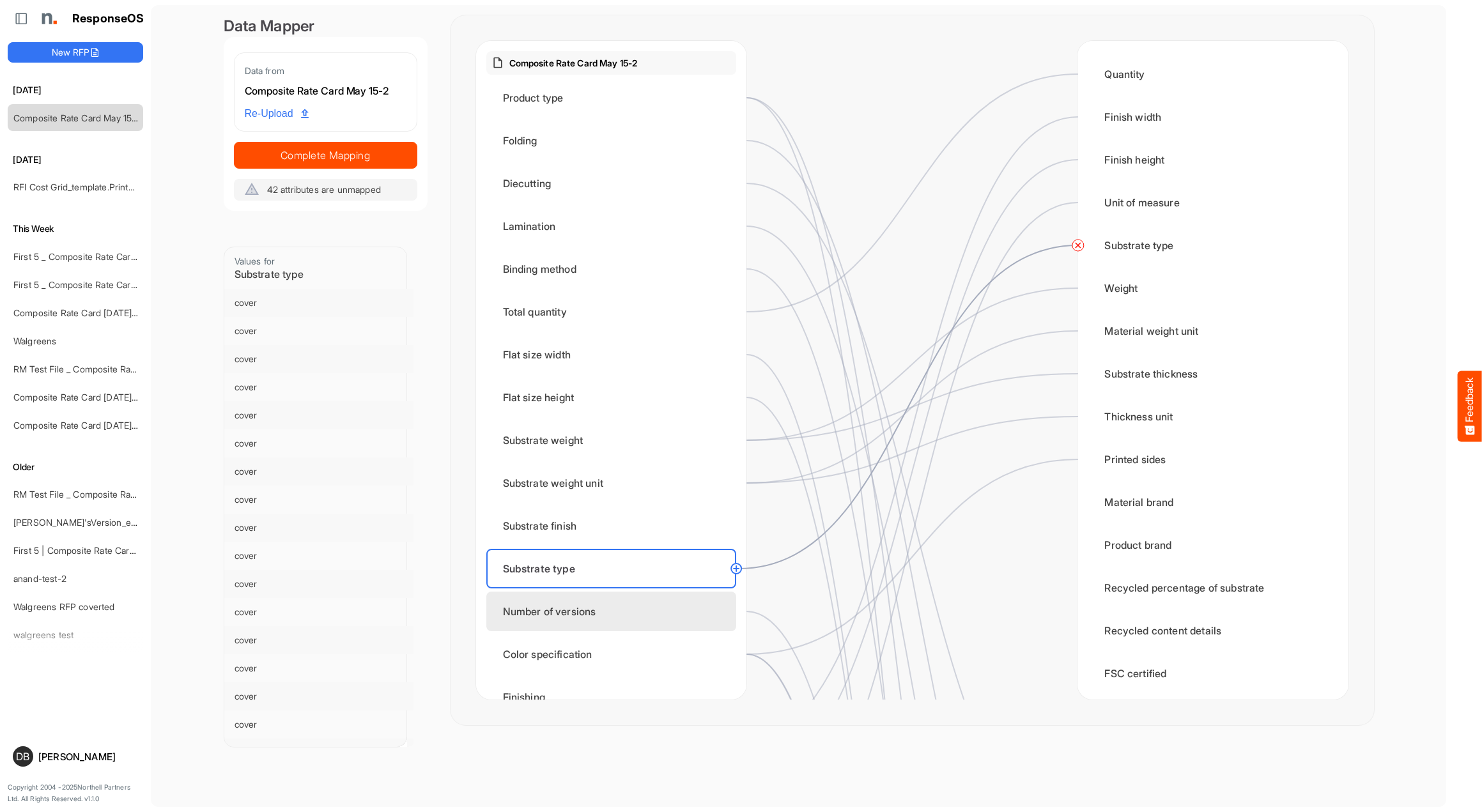
click at [672, 612] on div "Number of versions" at bounding box center [611, 611] width 250 height 39
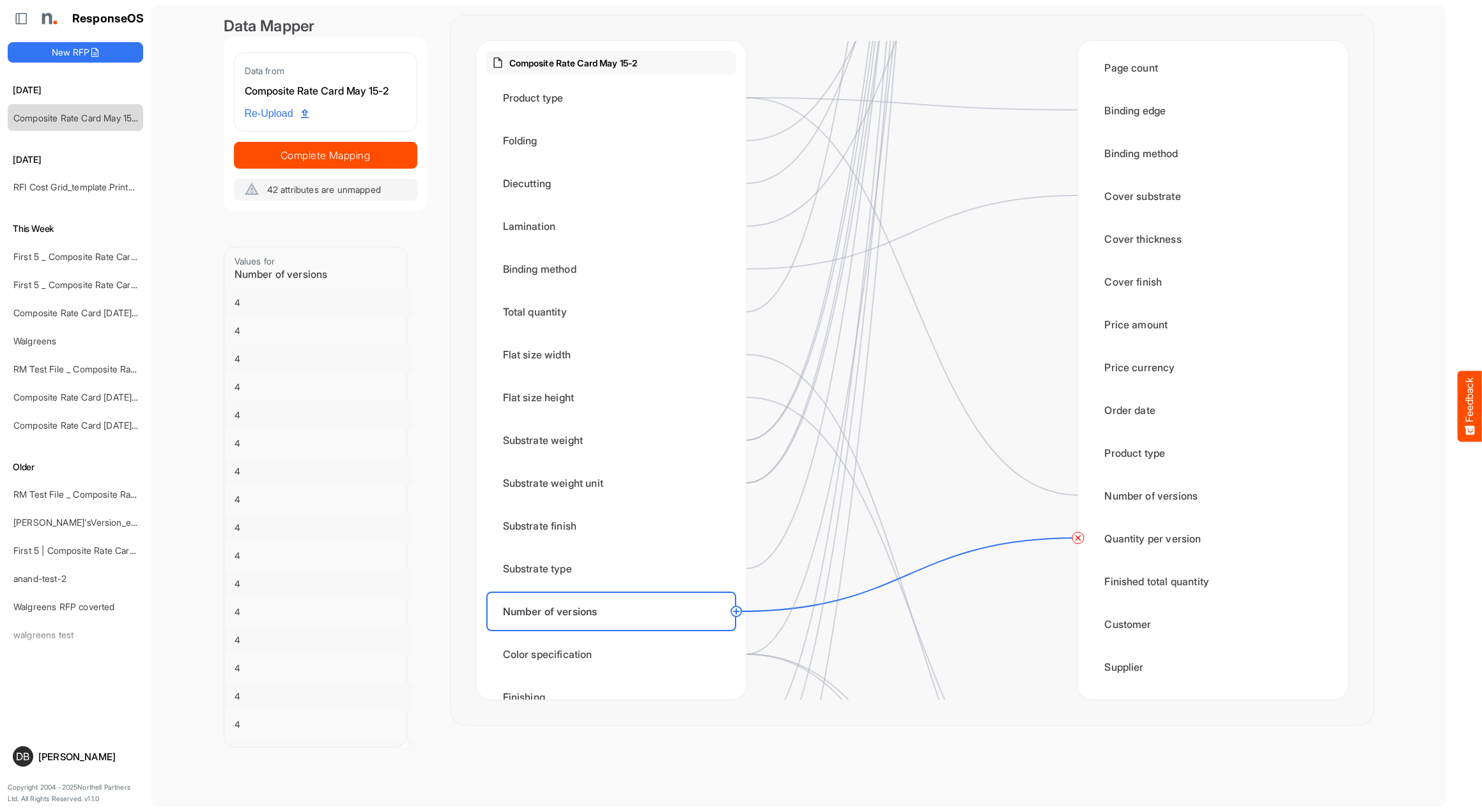
scroll to position [1452, 0]
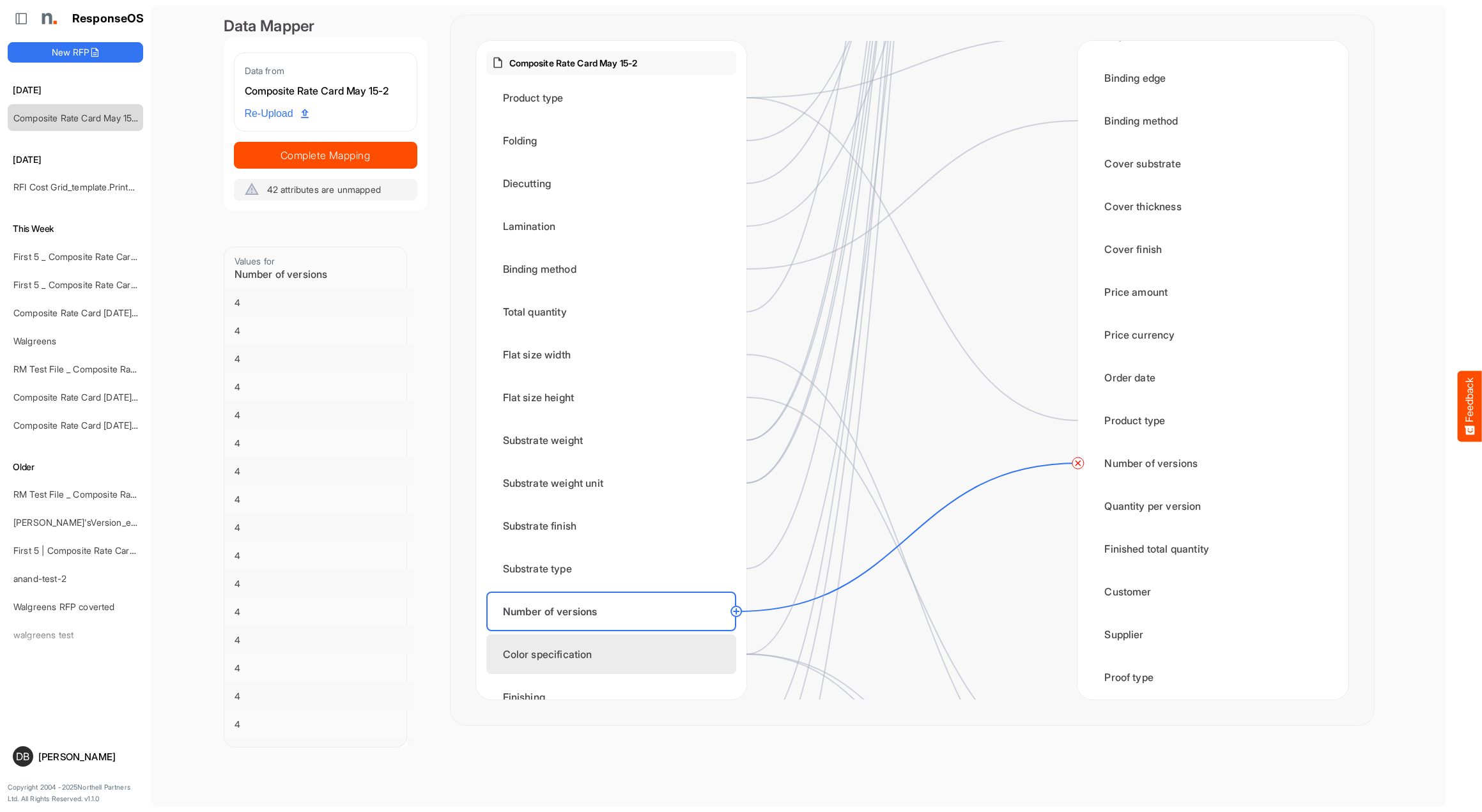
click at [686, 654] on div "Color specification" at bounding box center [611, 654] width 250 height 39
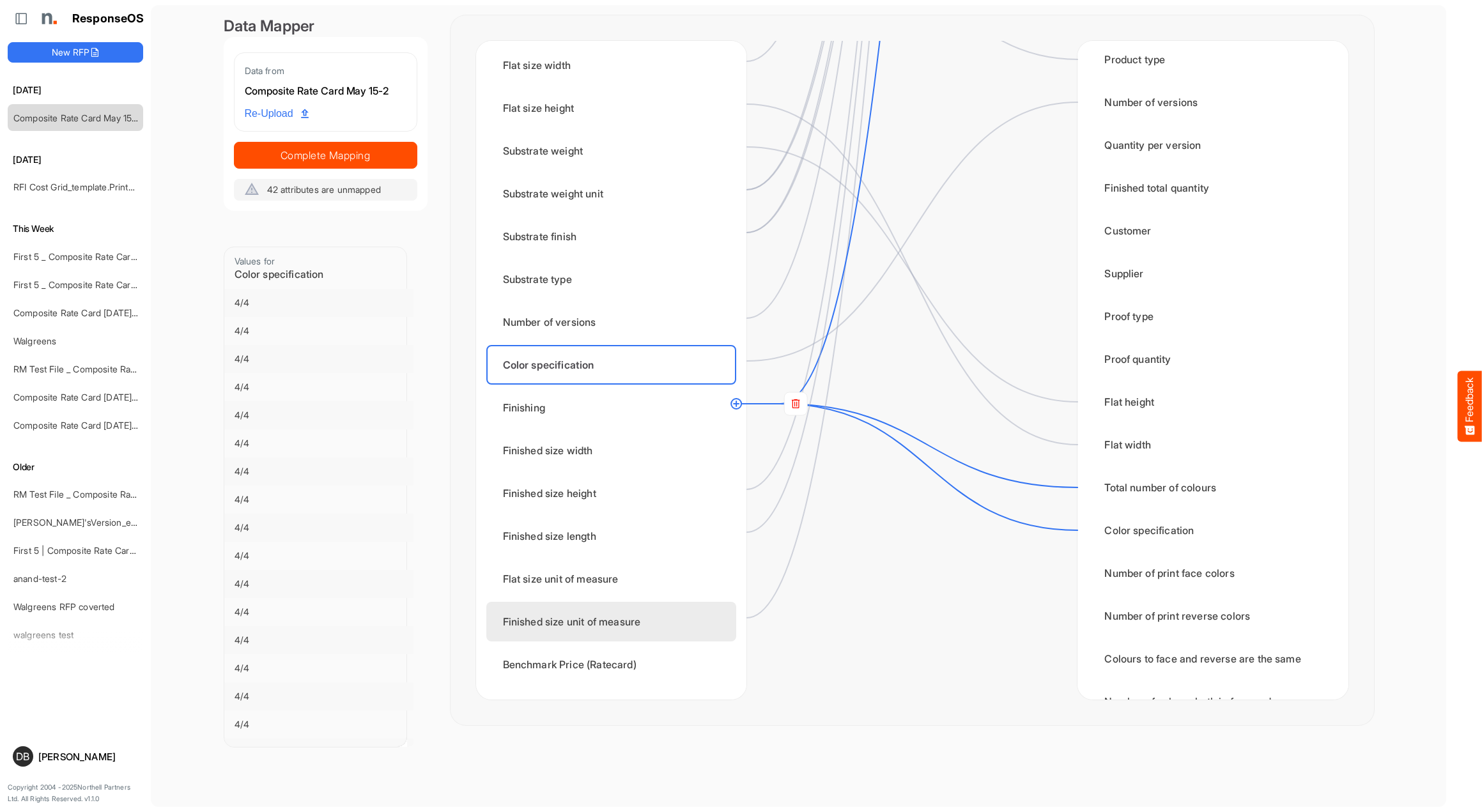
scroll to position [328, 0]
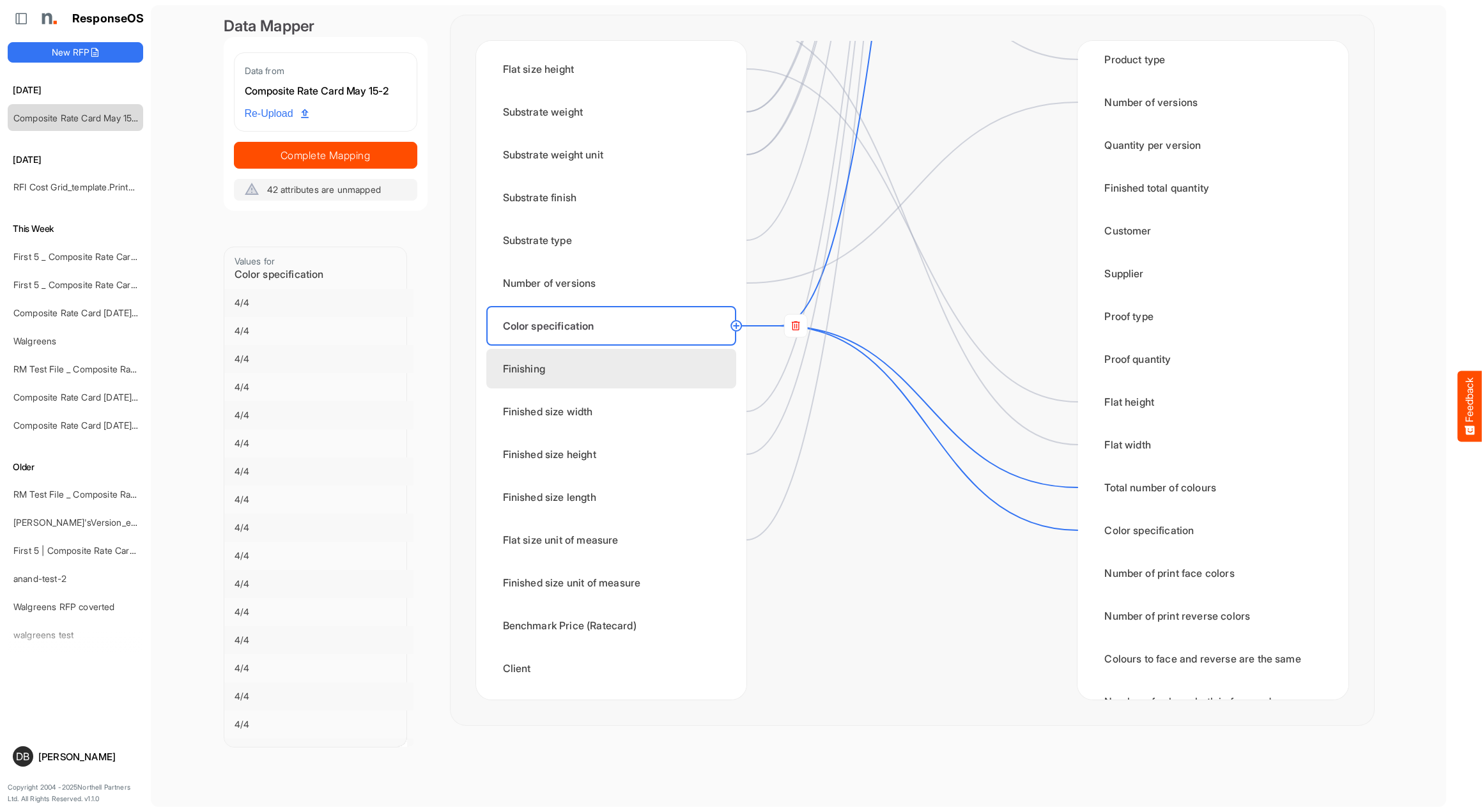
click at [635, 363] on div "Finishing" at bounding box center [611, 368] width 250 height 39
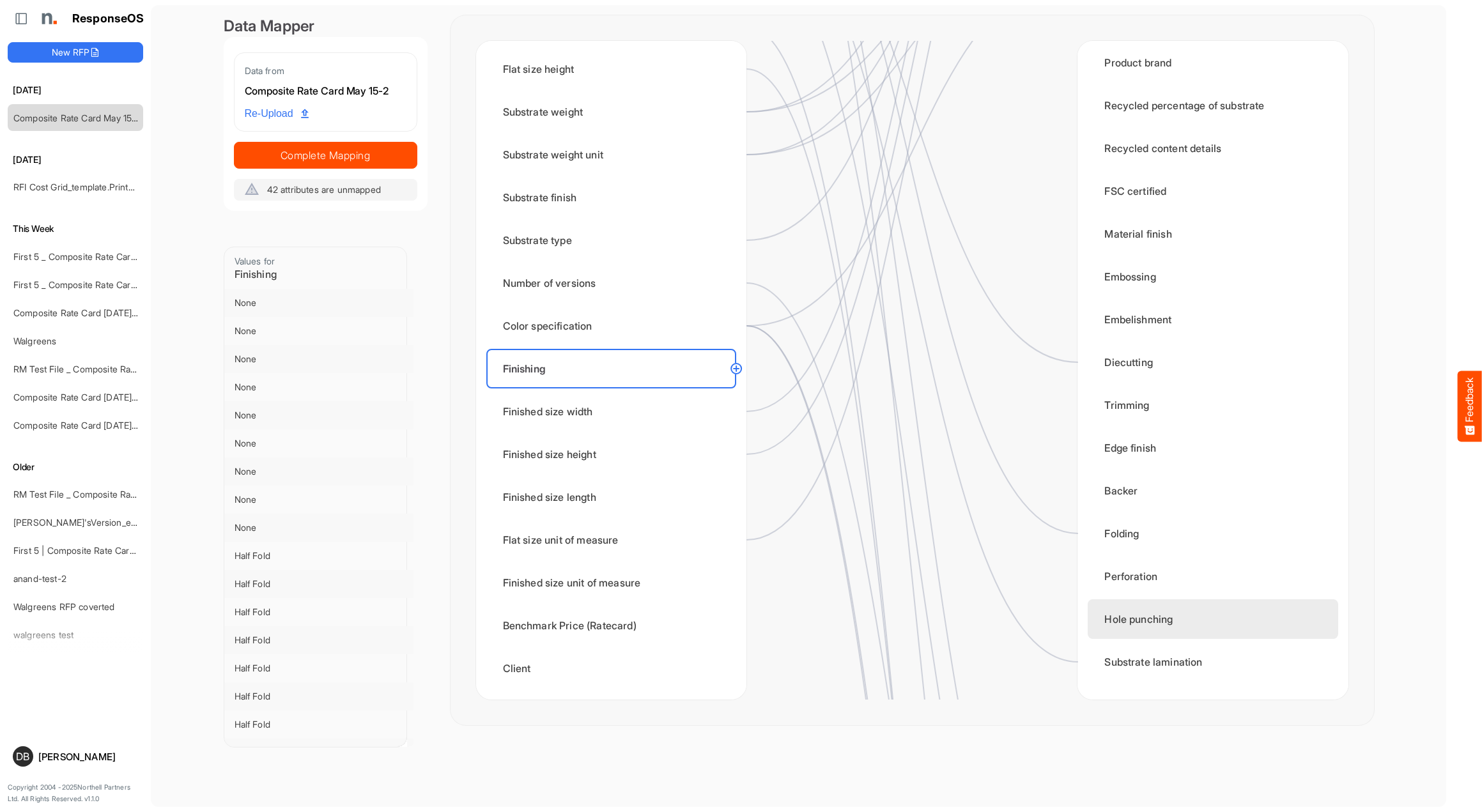
scroll to position [480, 0]
click at [735, 368] on circle at bounding box center [736, 368] width 15 height 15
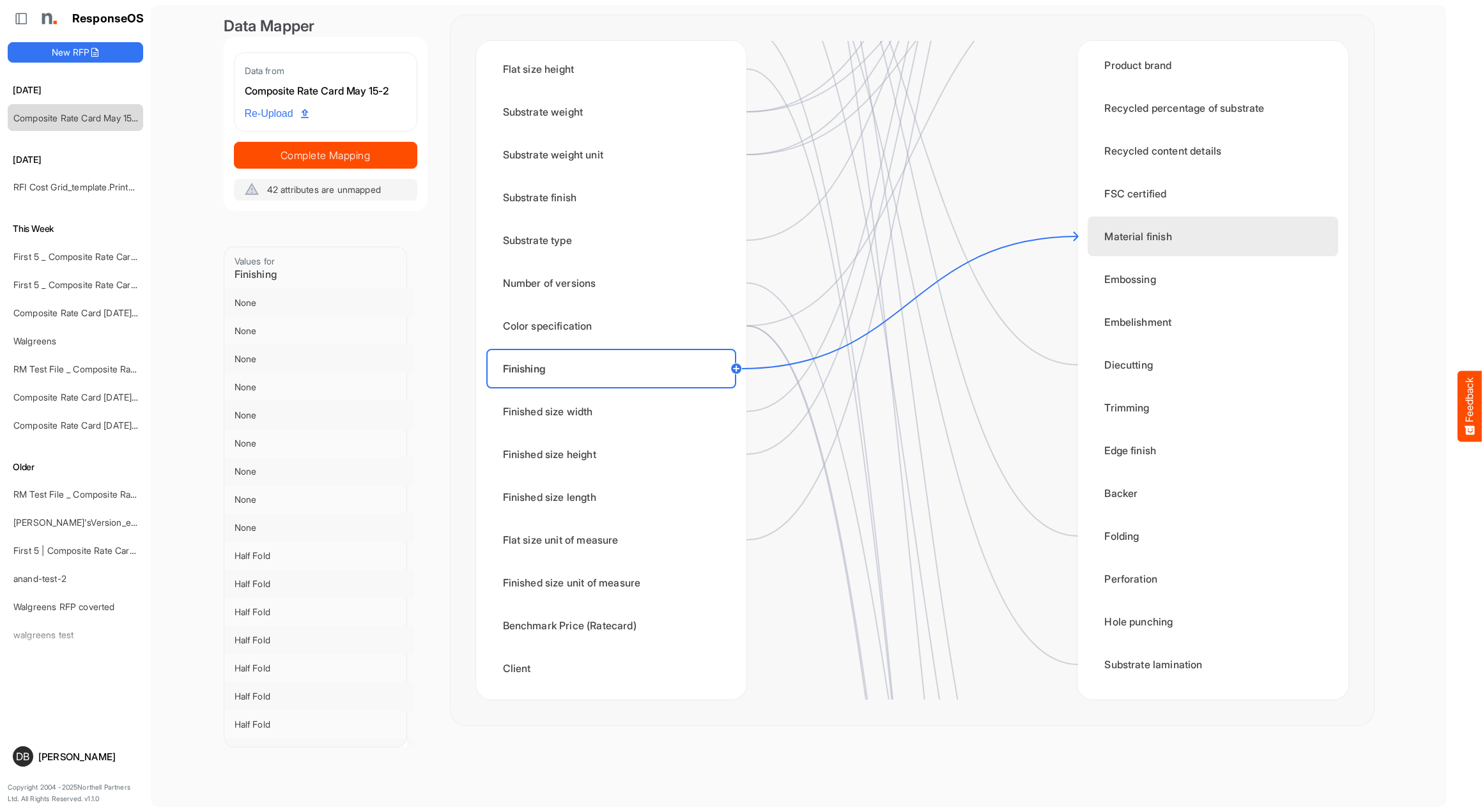
click at [1129, 241] on div "Material finish" at bounding box center [1212, 236] width 250 height 39
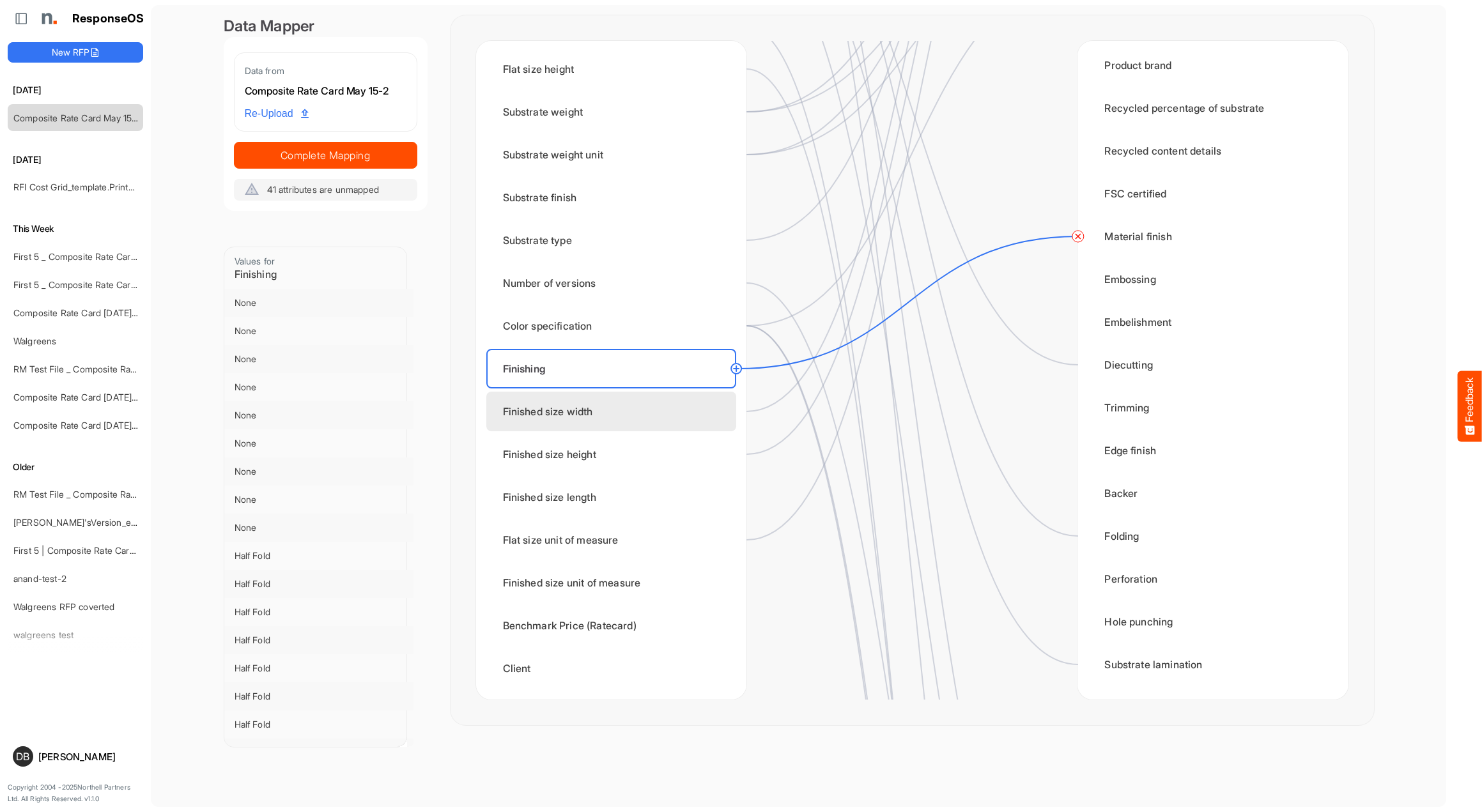
click at [666, 424] on div "Finished size width" at bounding box center [611, 411] width 250 height 39
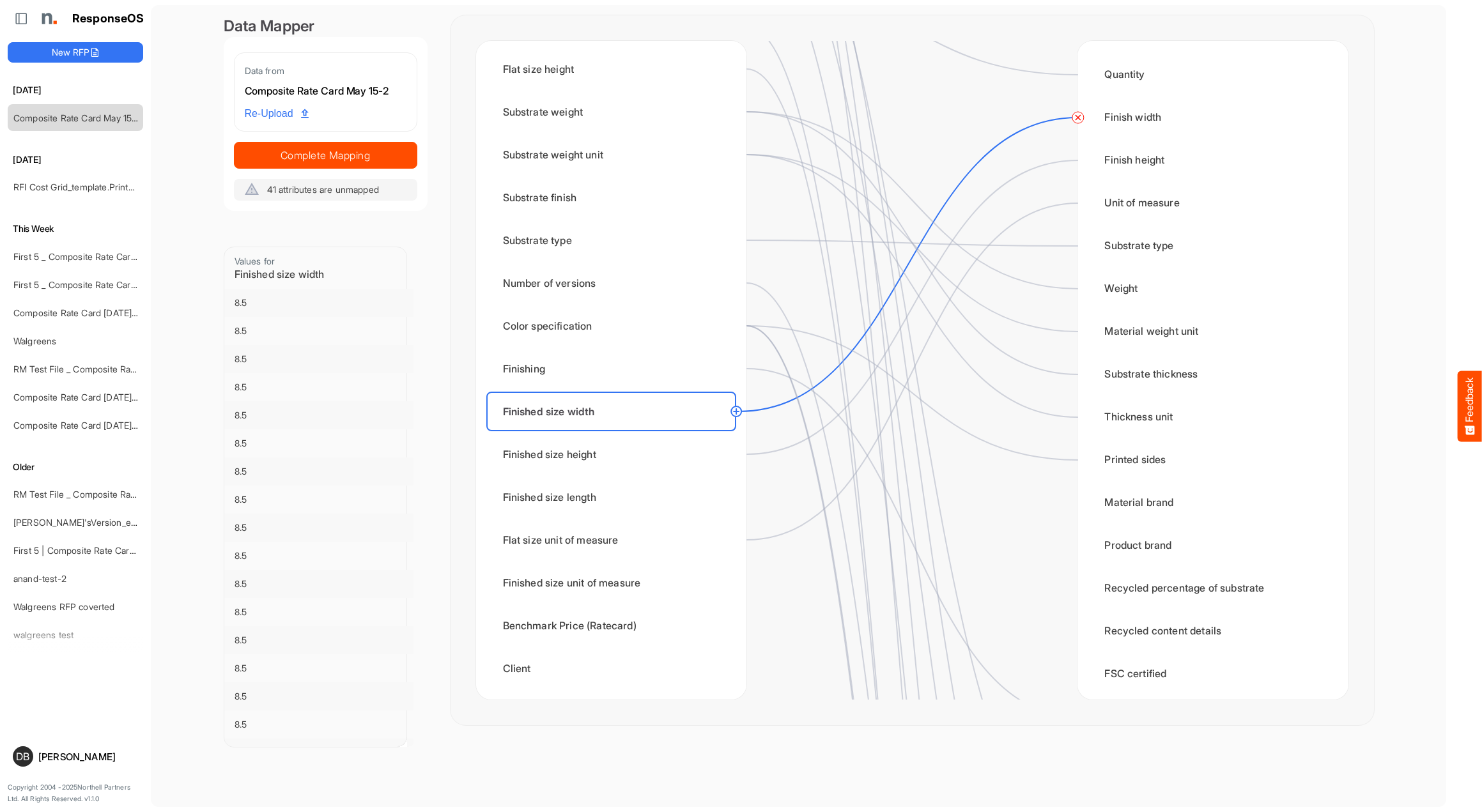
scroll to position [0, 0]
click at [652, 469] on div "Finished size height" at bounding box center [611, 454] width 250 height 39
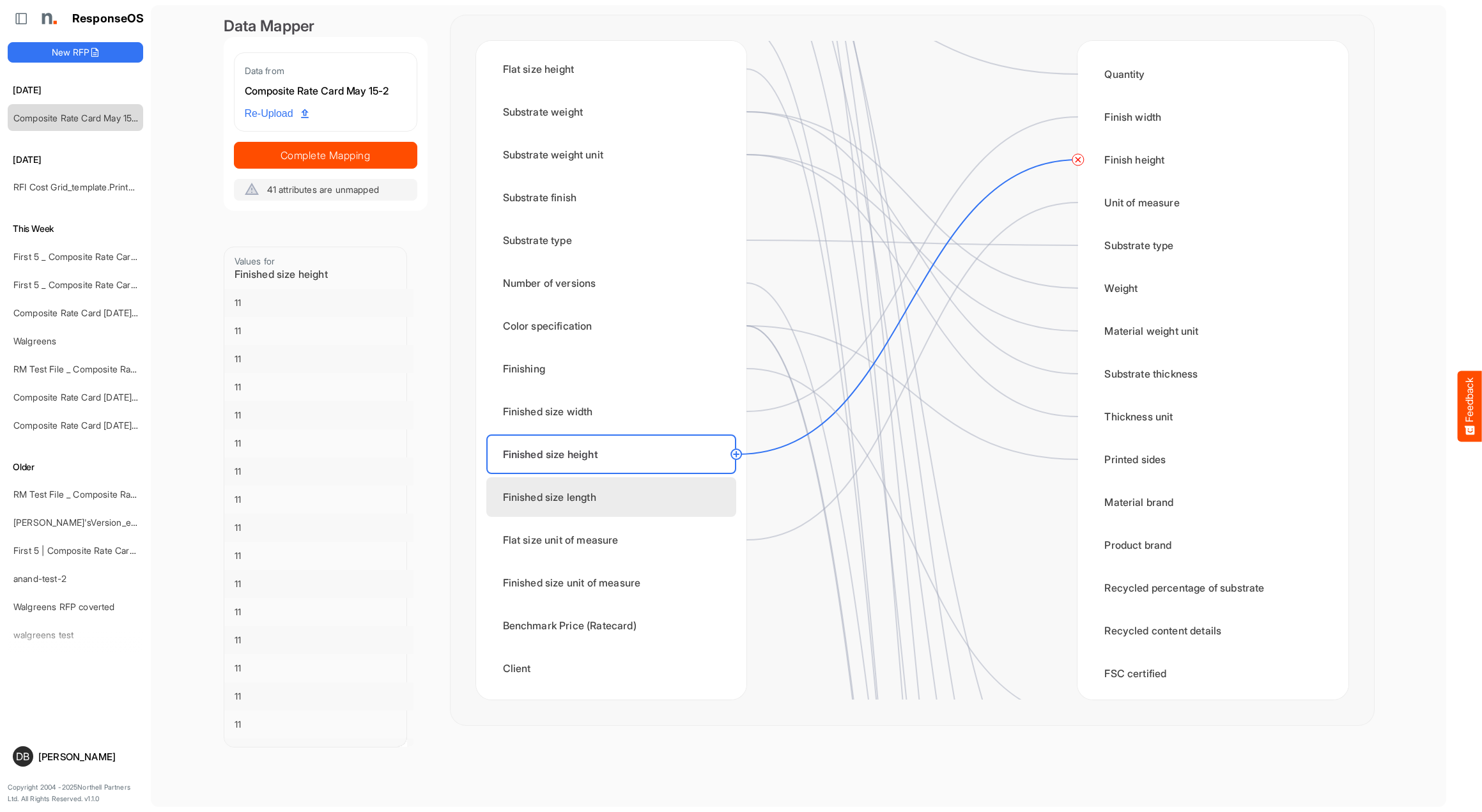
click at [649, 490] on div "Finished size length" at bounding box center [611, 496] width 250 height 39
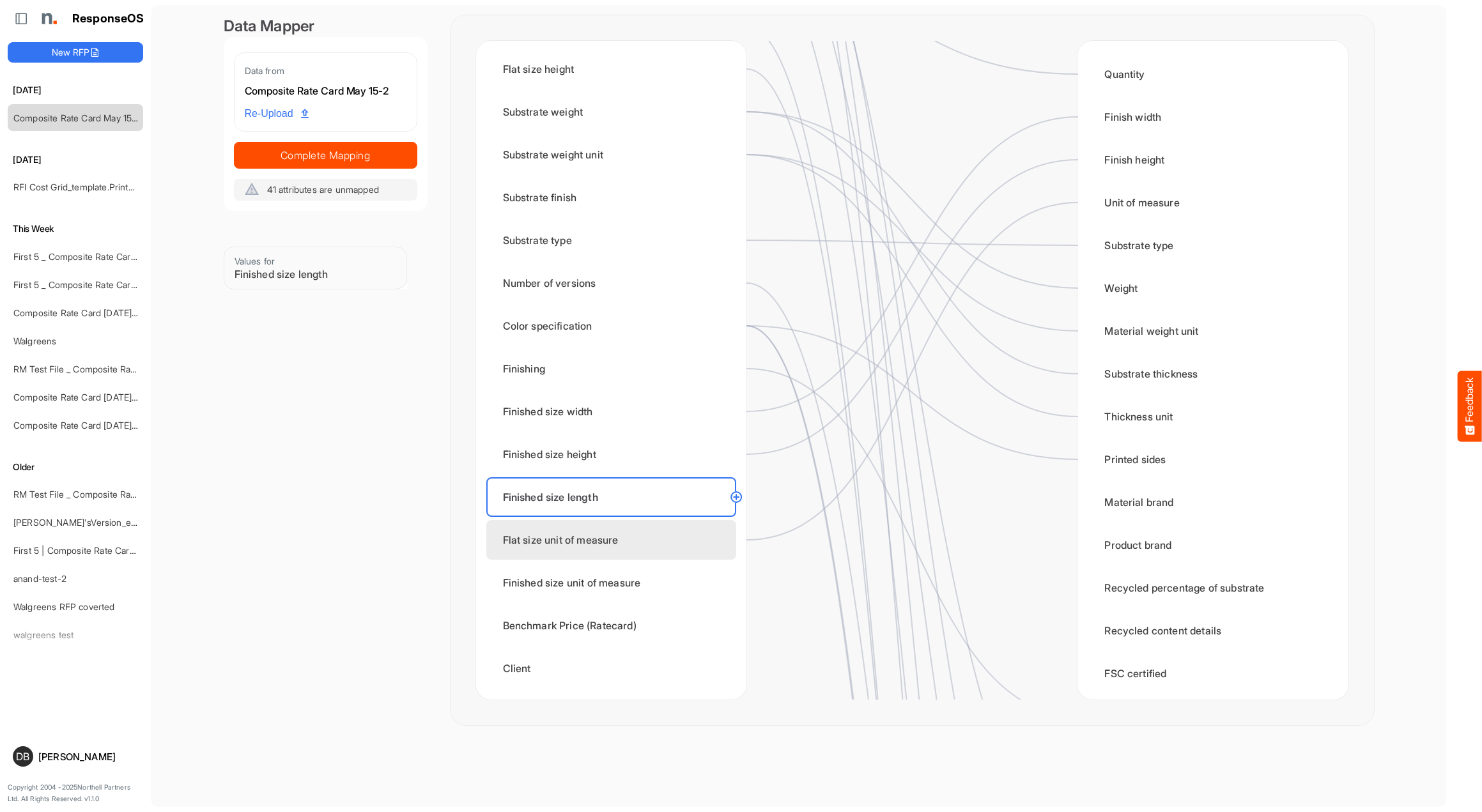
click at [649, 541] on div "Flat size unit of measure" at bounding box center [611, 540] width 250 height 39
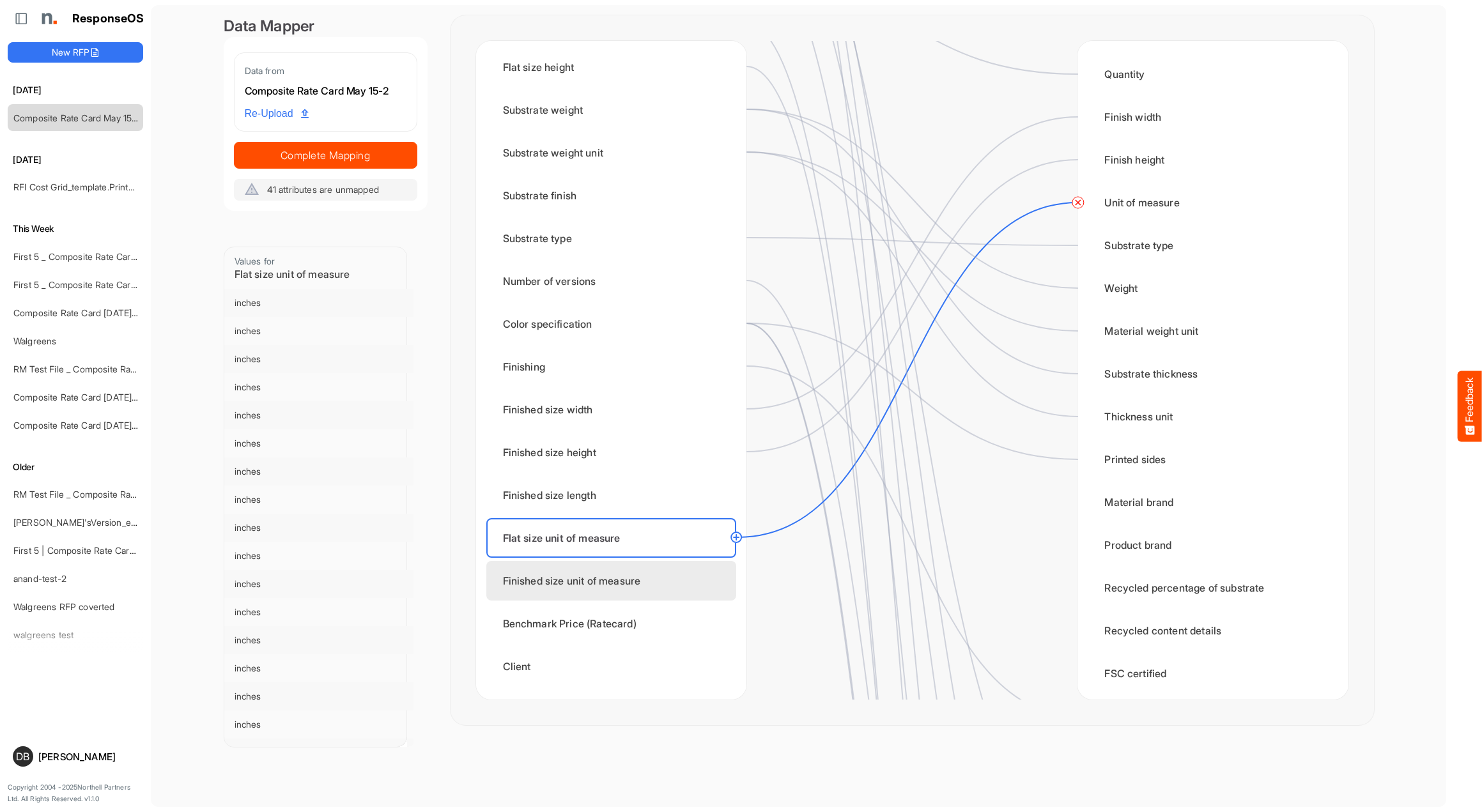
scroll to position [331, 0]
click at [689, 576] on div "Finished size unit of measure" at bounding box center [611, 581] width 250 height 39
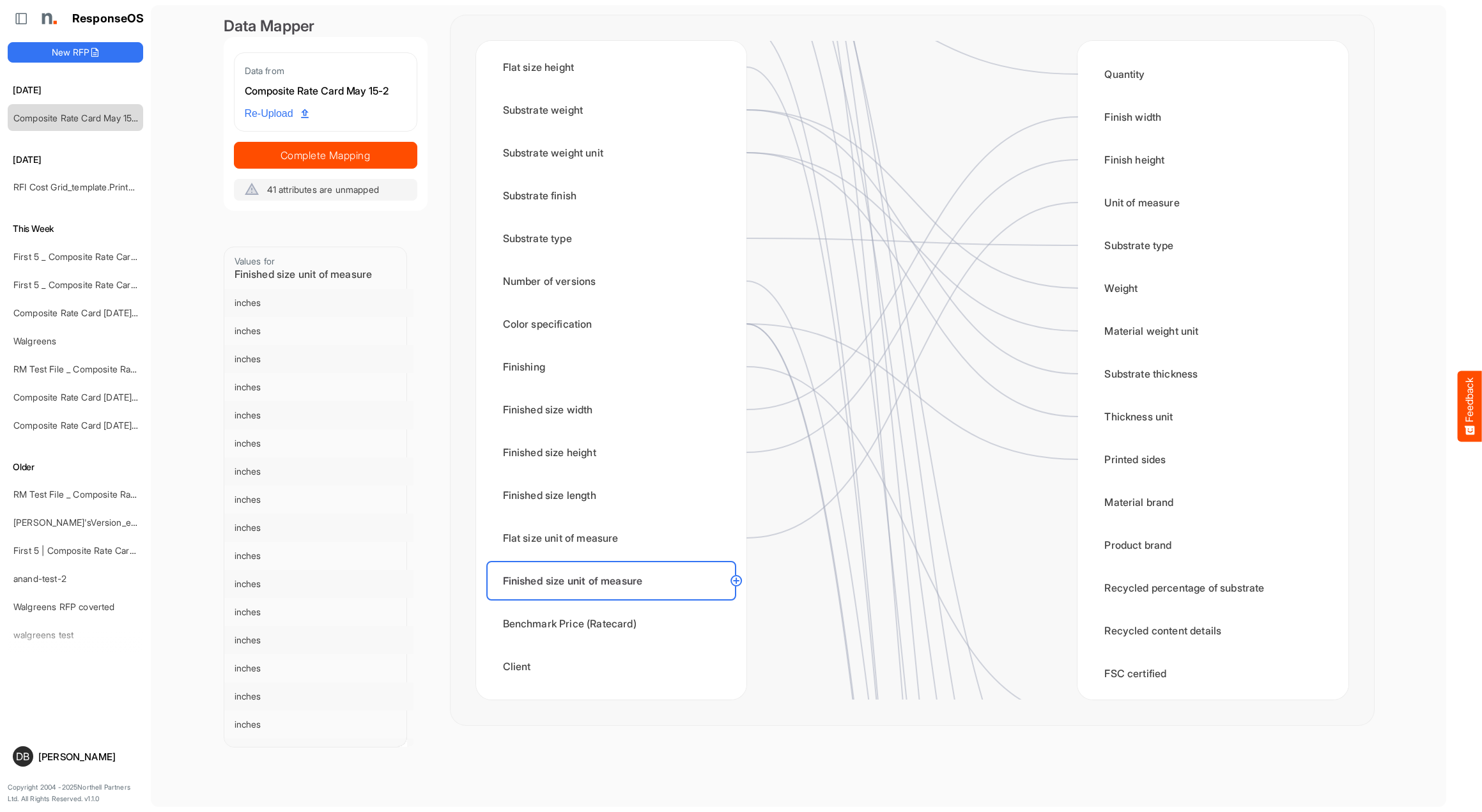
click at [738, 579] on circle at bounding box center [736, 581] width 15 height 15
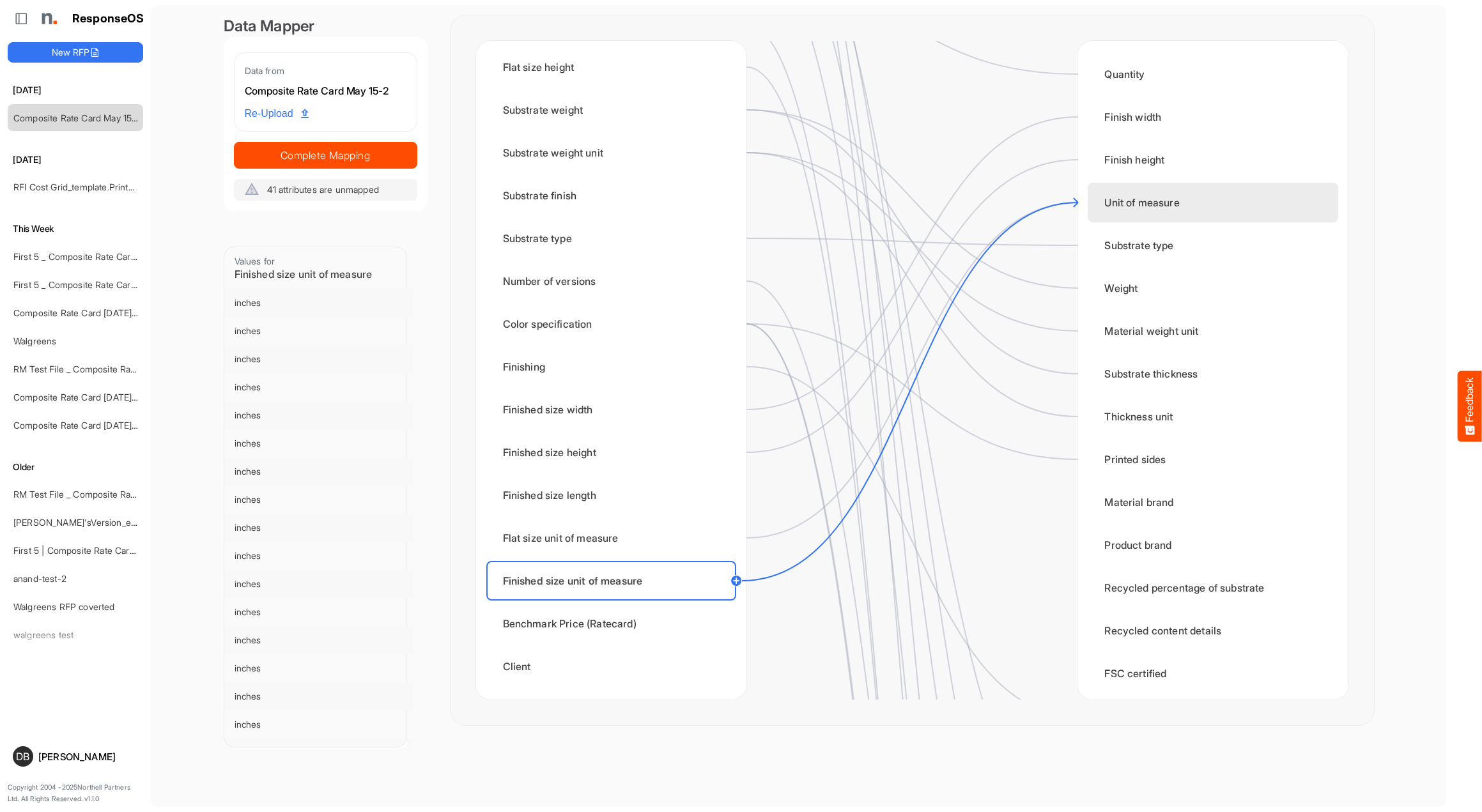
click at [1129, 199] on div "Unit of measure" at bounding box center [1212, 202] width 250 height 39
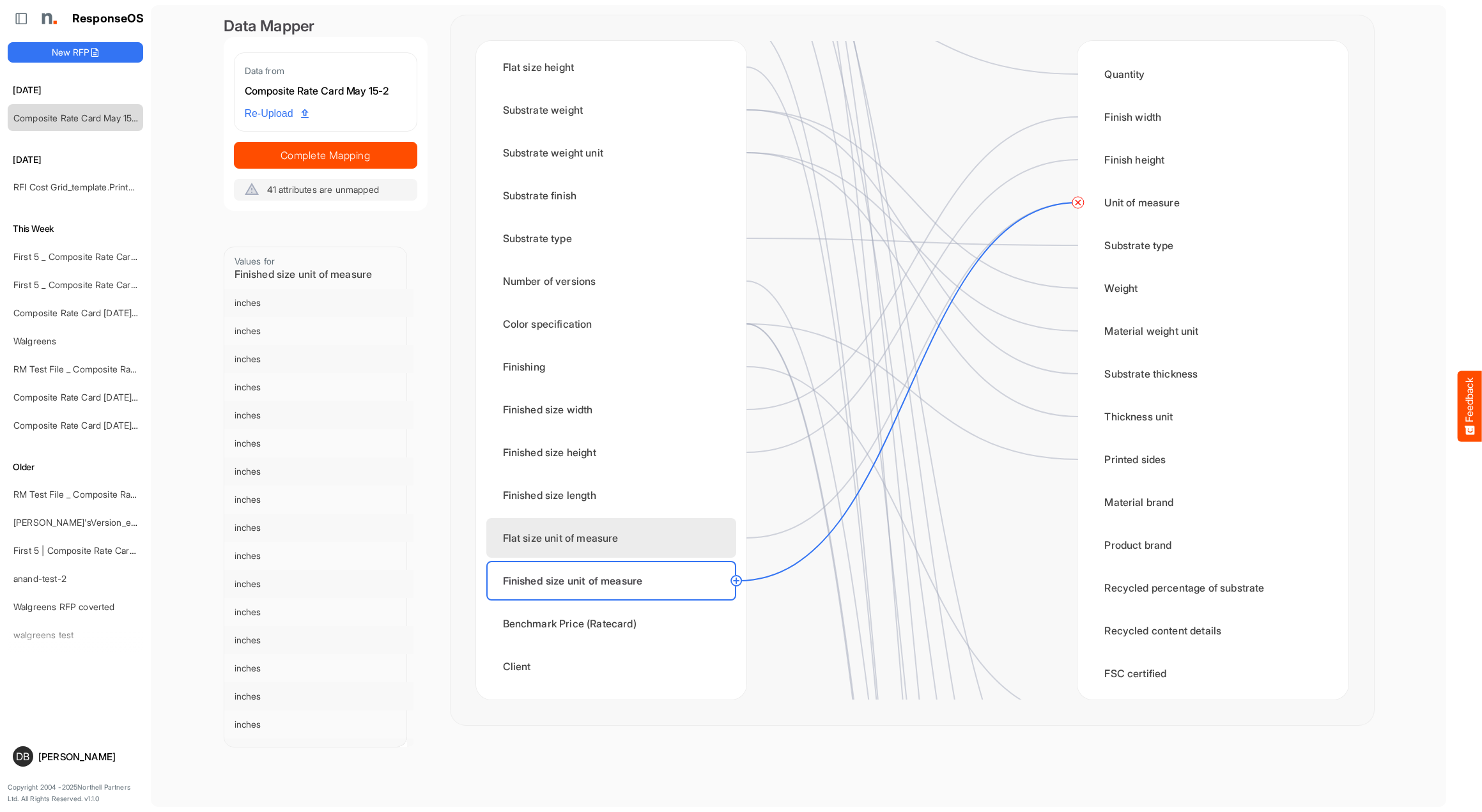
click at [714, 540] on div "Flat size unit of measure" at bounding box center [611, 537] width 250 height 39
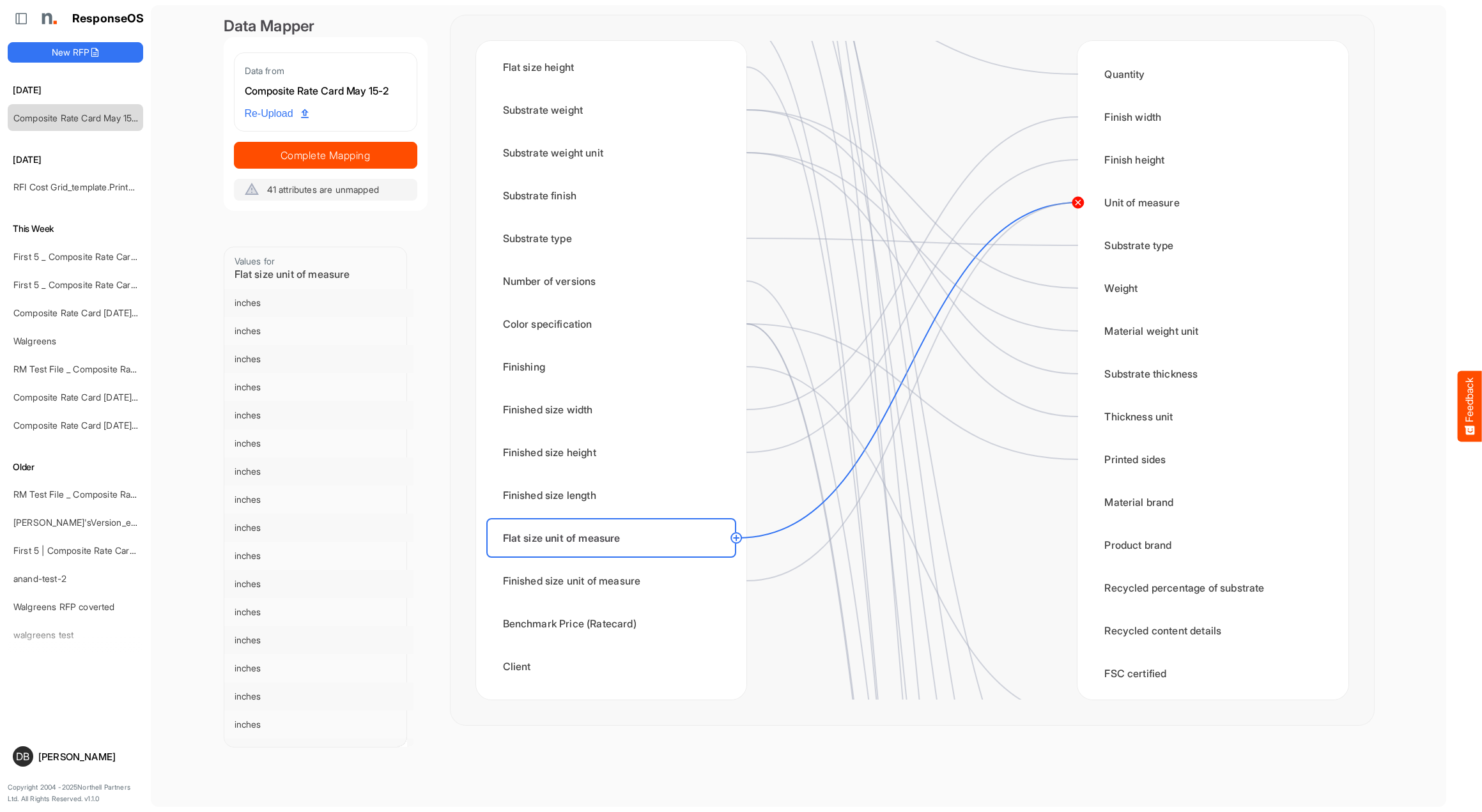
click at [1077, 203] on circle at bounding box center [1078, 202] width 15 height 15
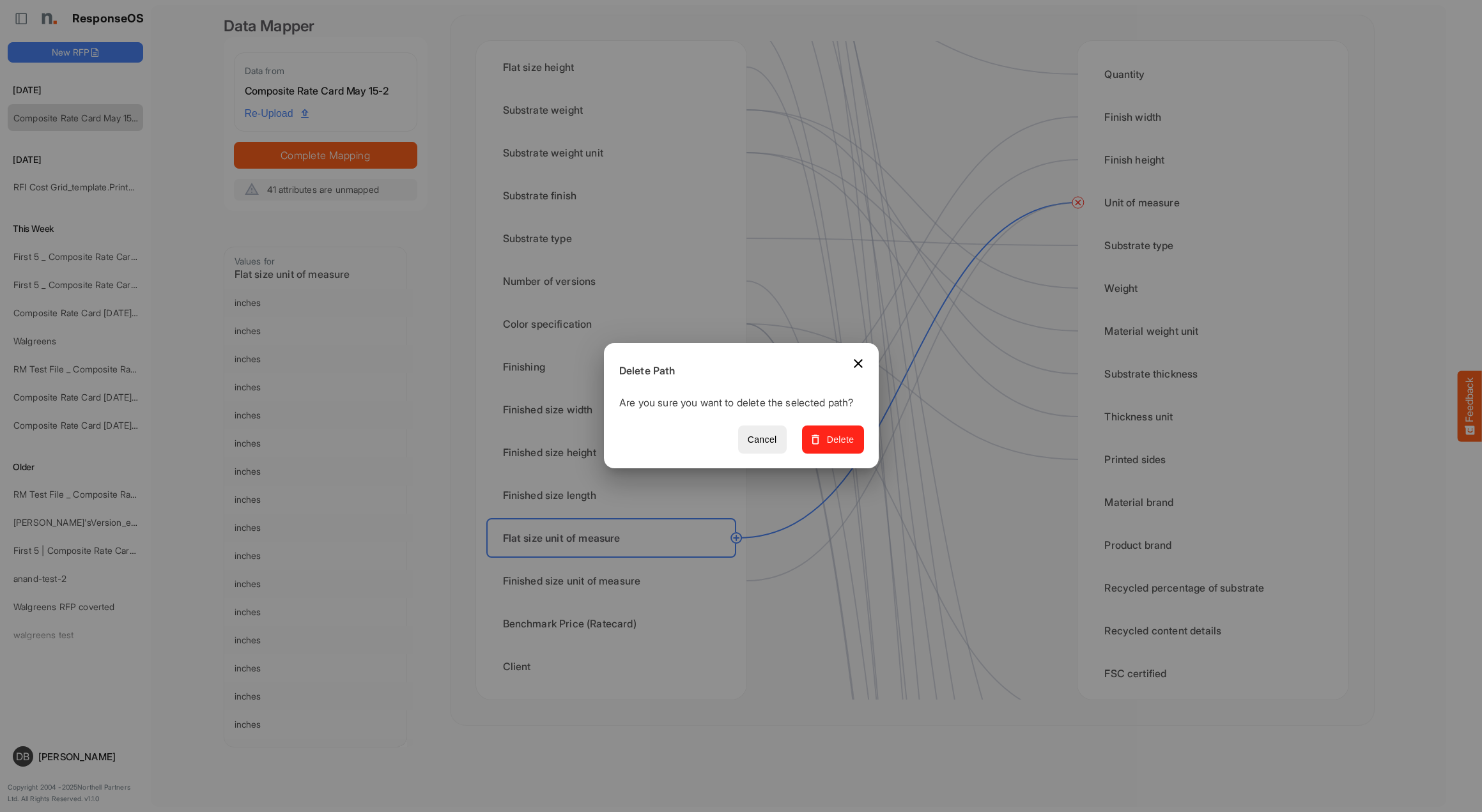
click at [845, 448] on span "Delete" at bounding box center [832, 439] width 43 height 16
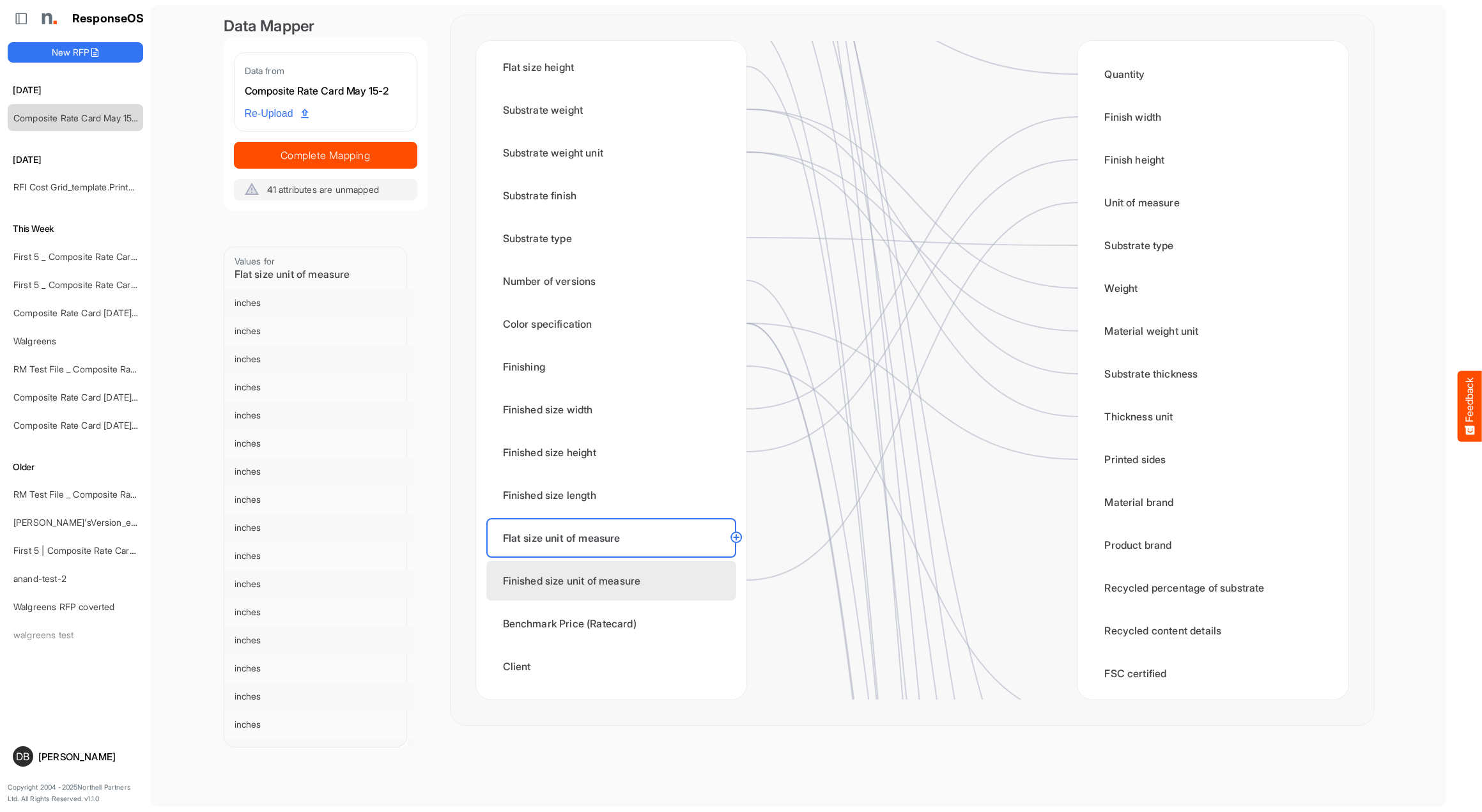
scroll to position [331, 0]
click at [662, 627] on div "Benchmark Price (Ratecard)" at bounding box center [611, 623] width 250 height 39
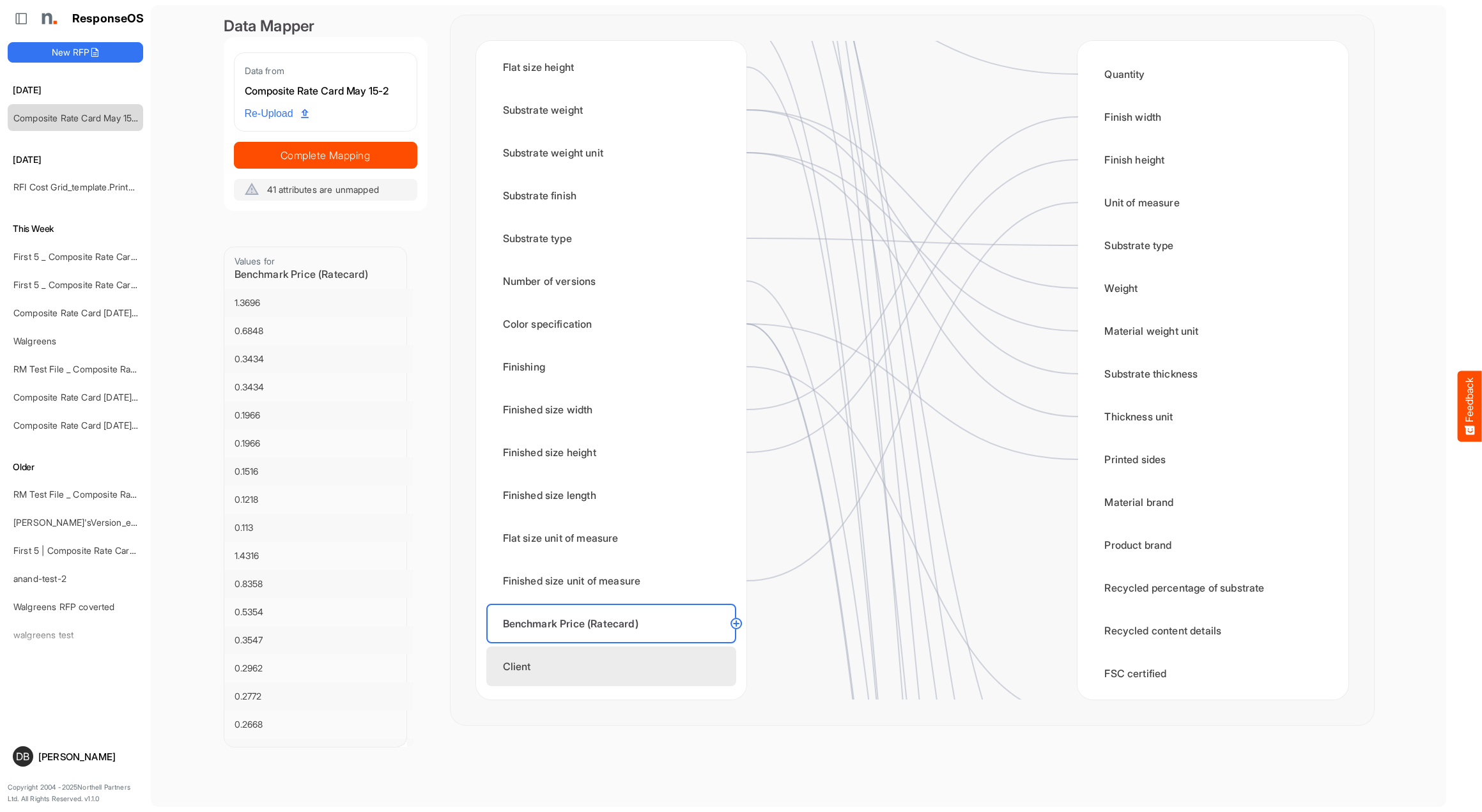
scroll to position [0, 0]
click at [662, 662] on div "Client" at bounding box center [611, 666] width 250 height 39
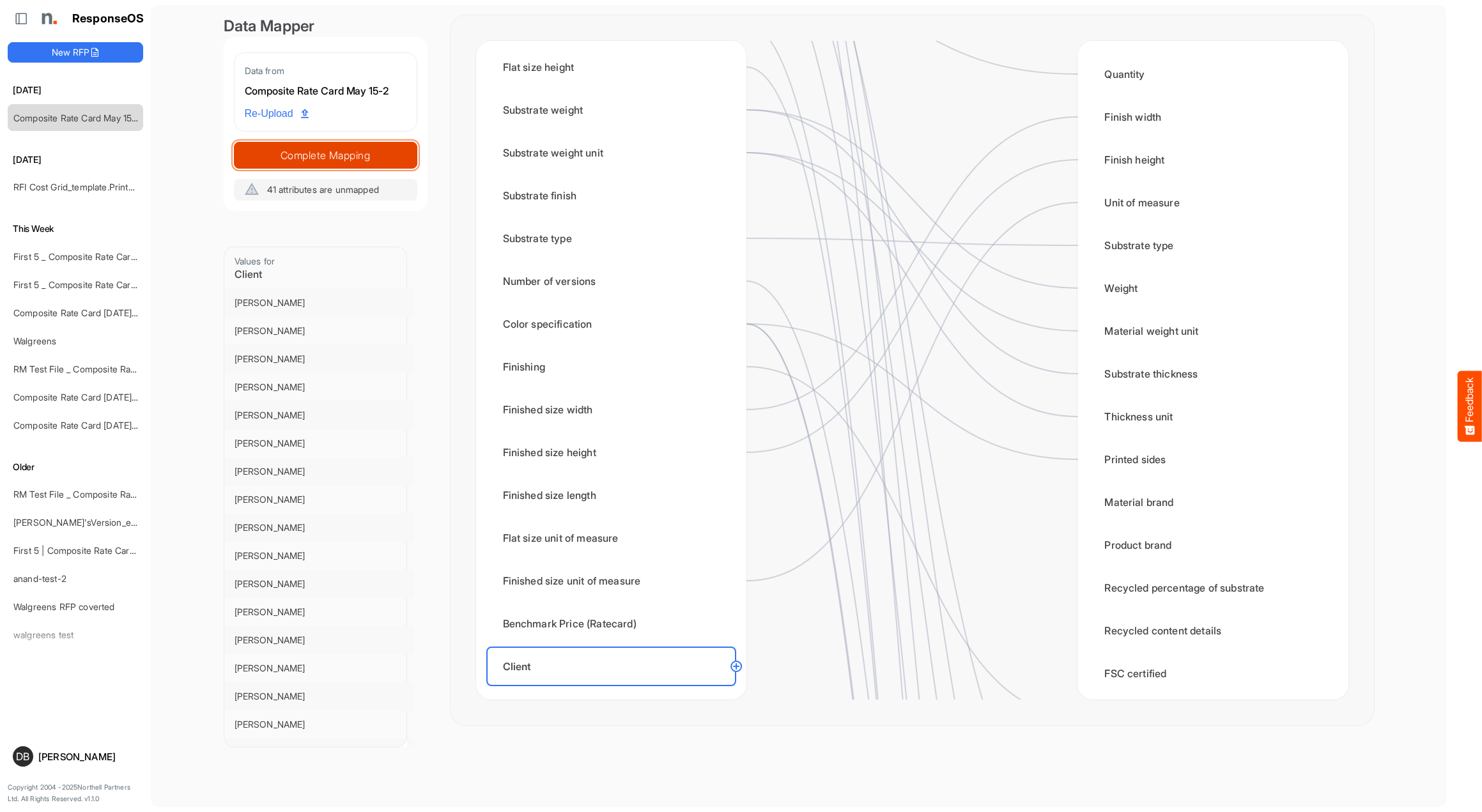
click at [333, 155] on span "Complete Mapping" at bounding box center [326, 155] width 182 height 18
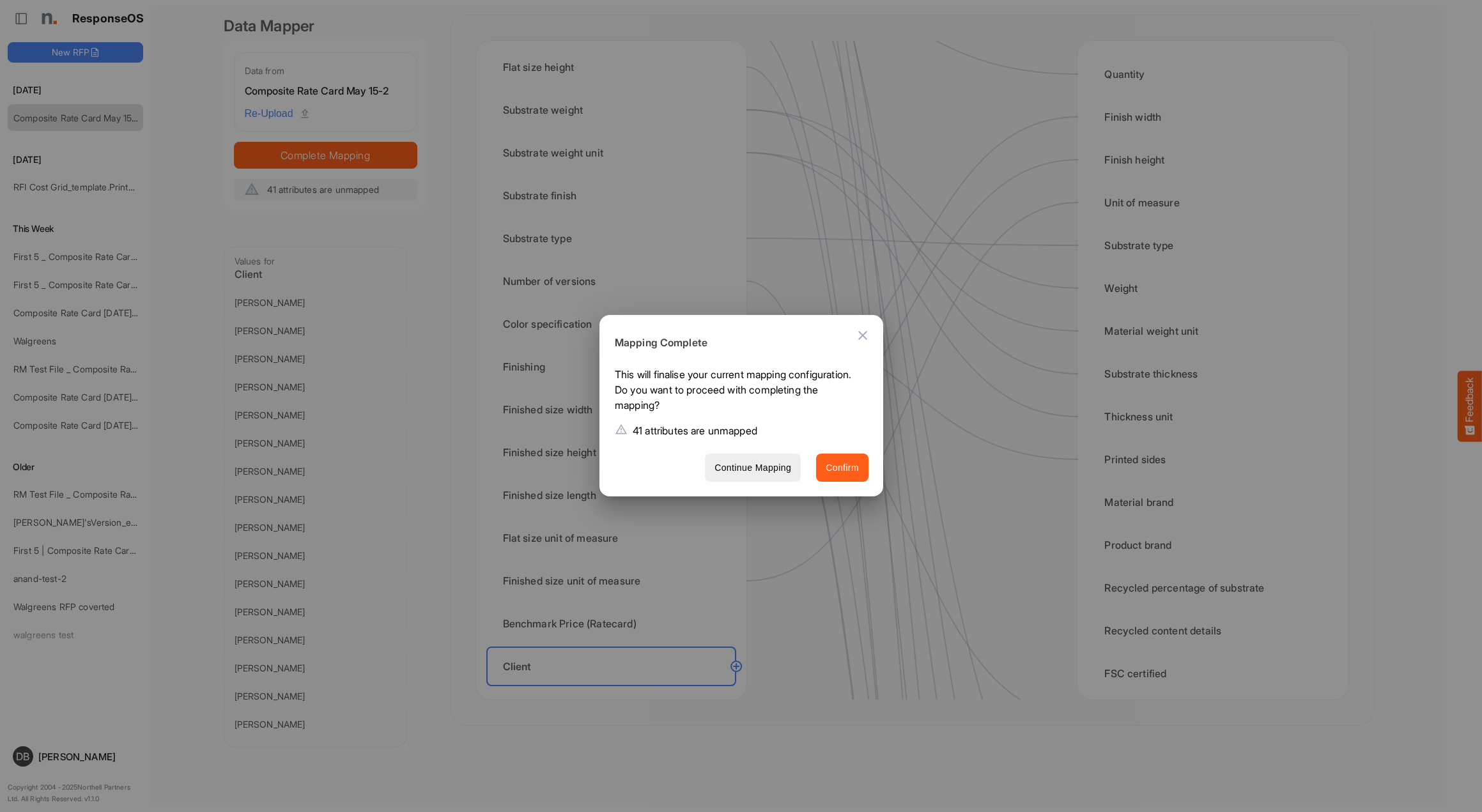
click at [845, 470] on span "Confirm" at bounding box center [842, 468] width 33 height 16
